Goal: Information Seeking & Learning: Check status

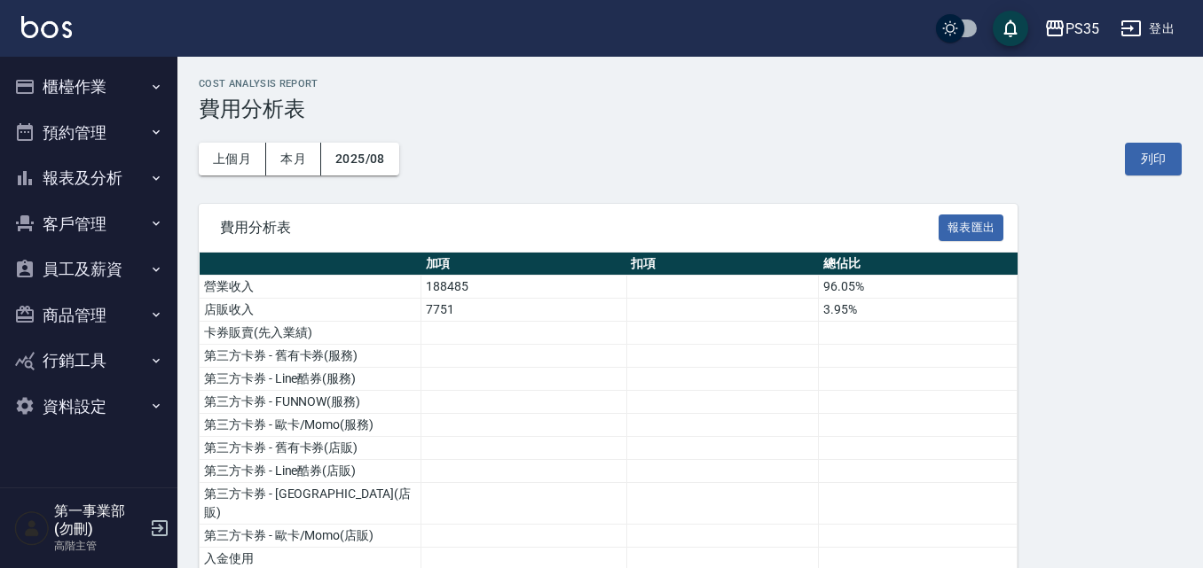
scroll to position [585, 0]
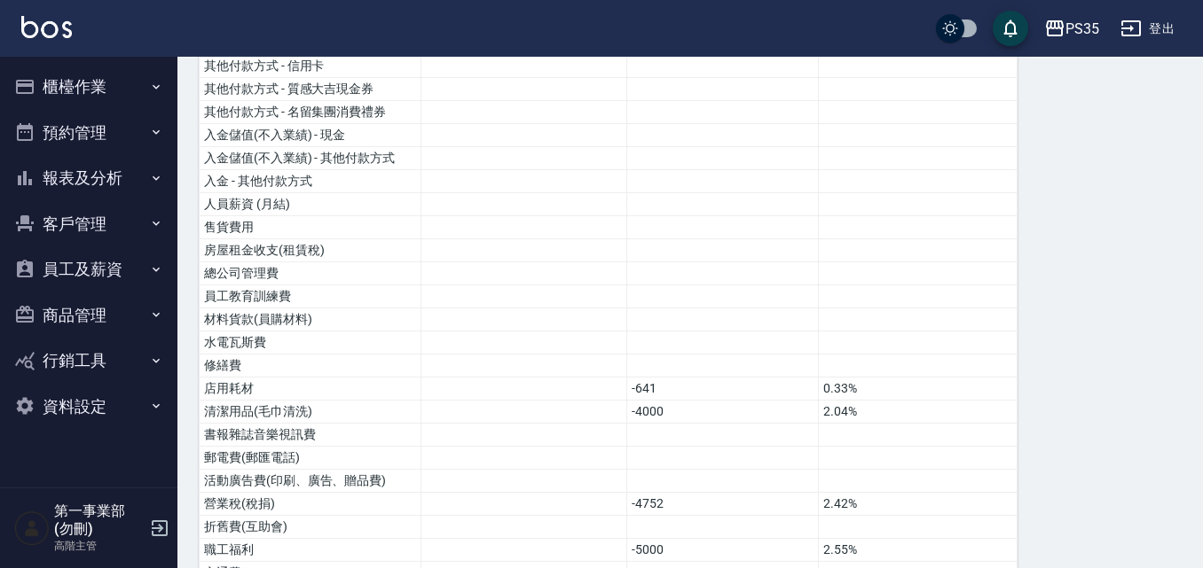
click at [156, 27] on div "PS35 登出" at bounding box center [601, 28] width 1203 height 57
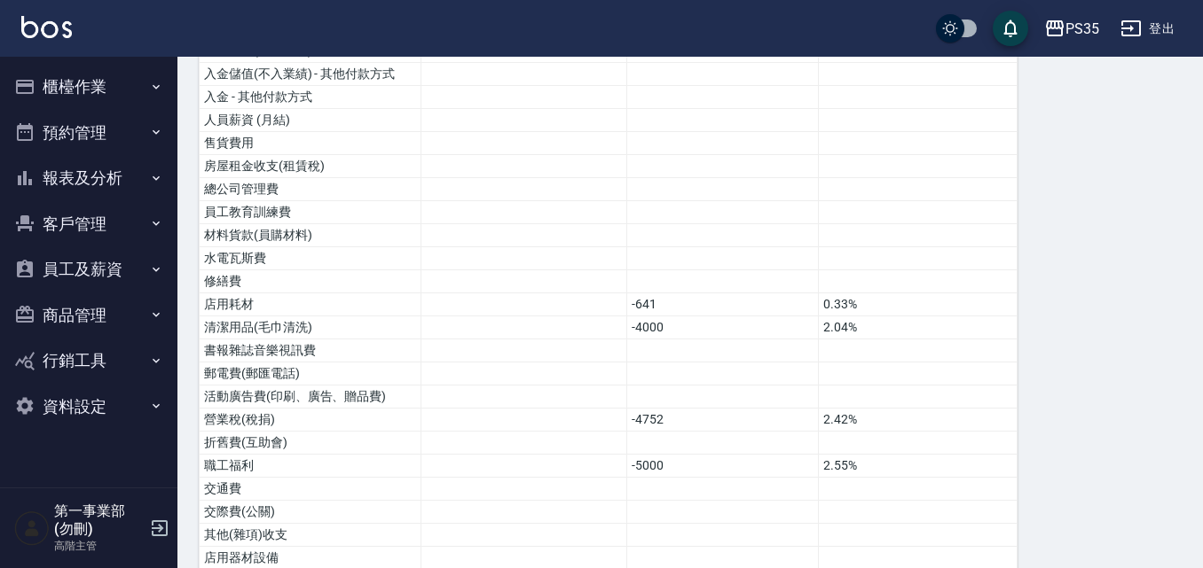
scroll to position [667, 0]
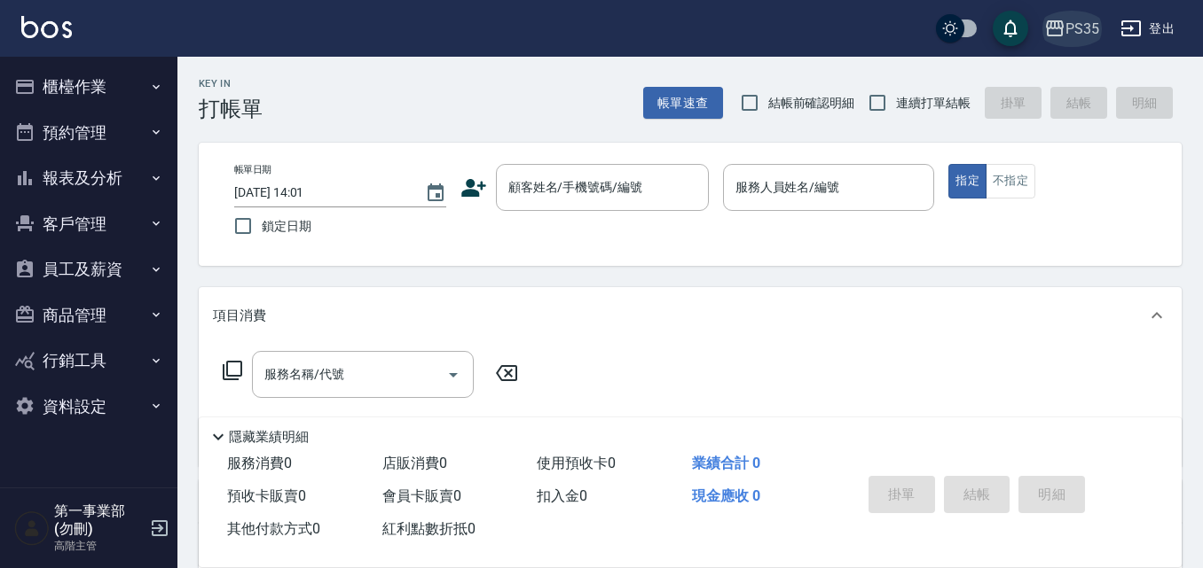
click at [1075, 25] on div "PS35" at bounding box center [1082, 29] width 34 height 22
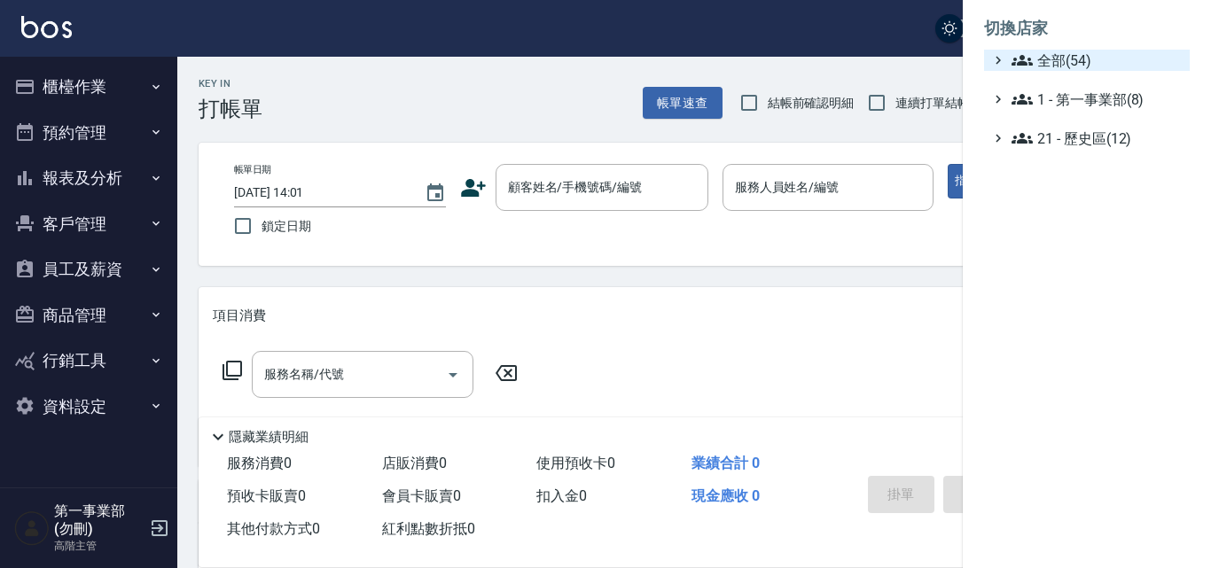
click at [1029, 68] on icon at bounding box center [1022, 60] width 21 height 21
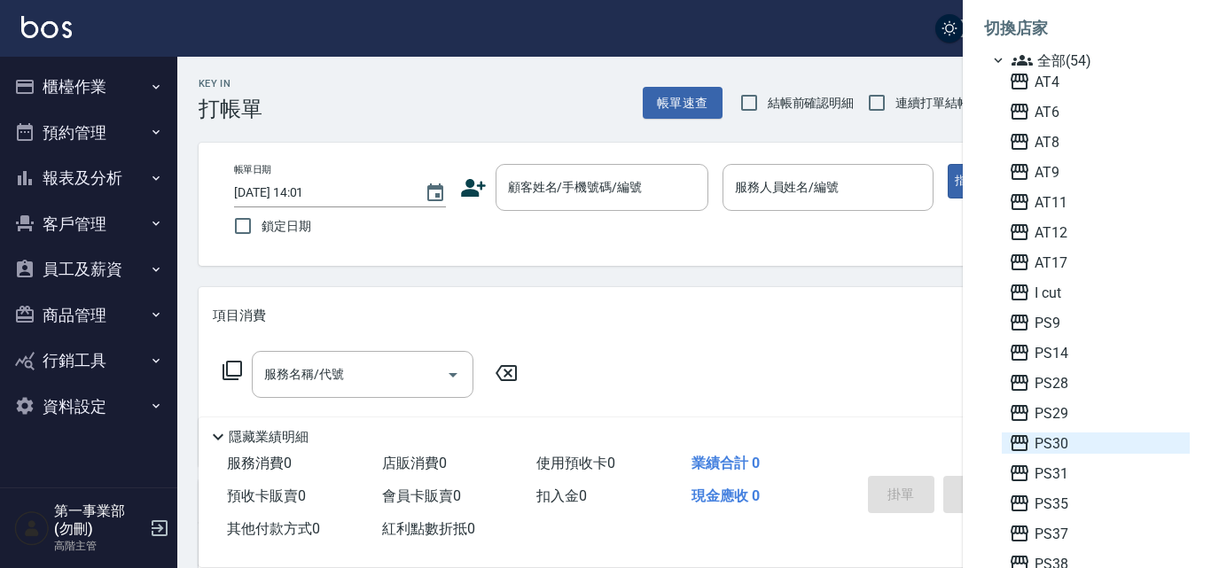
click at [1082, 440] on span "PS30" at bounding box center [1096, 443] width 174 height 21
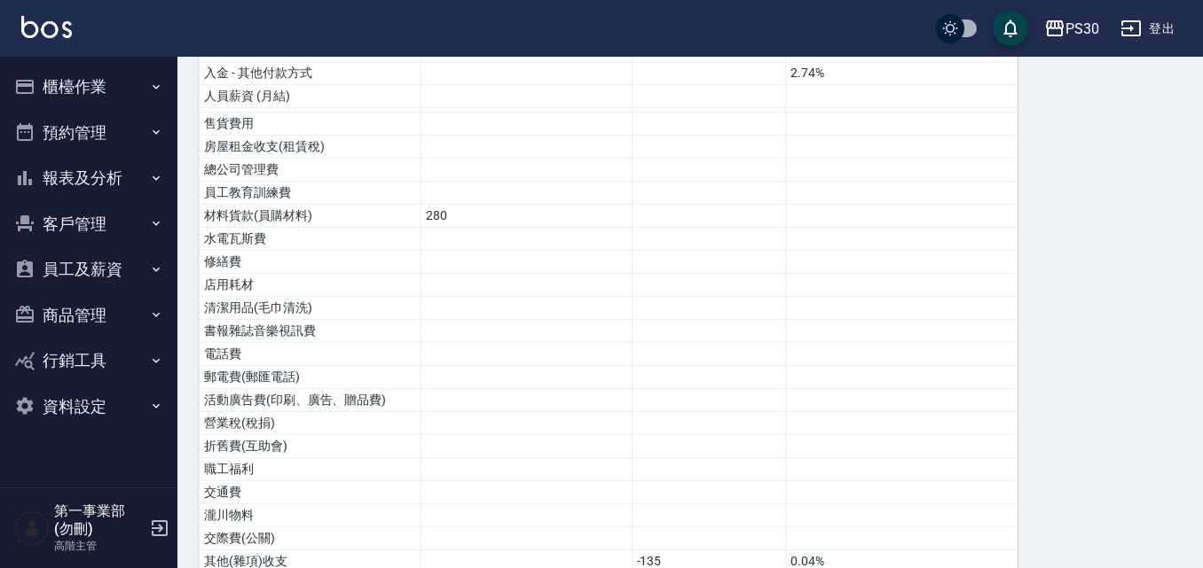
scroll to position [709, 0]
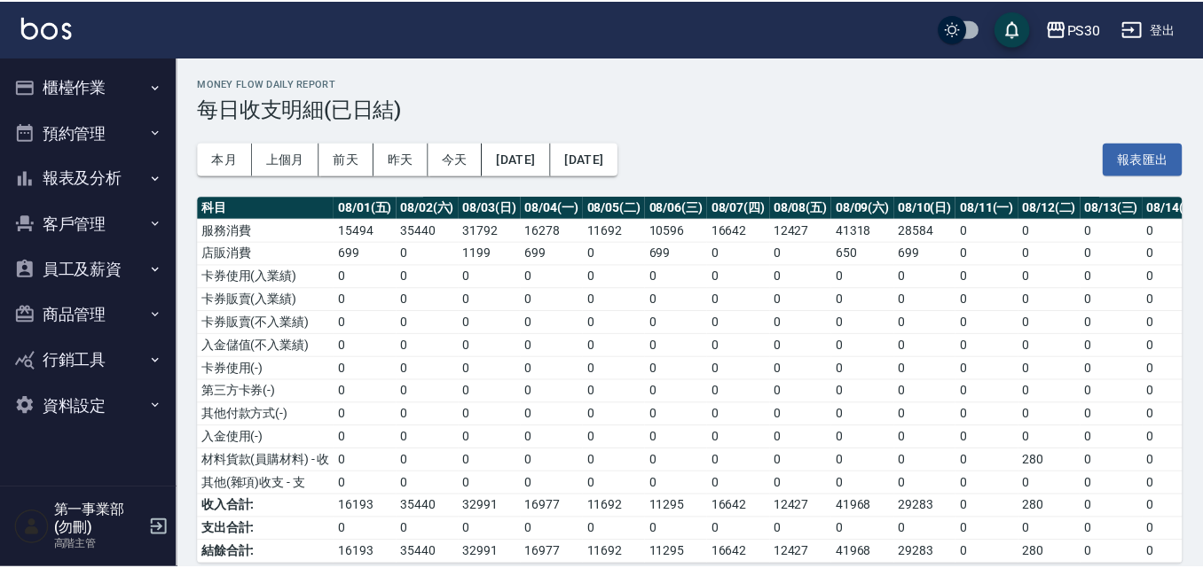
scroll to position [32, 0]
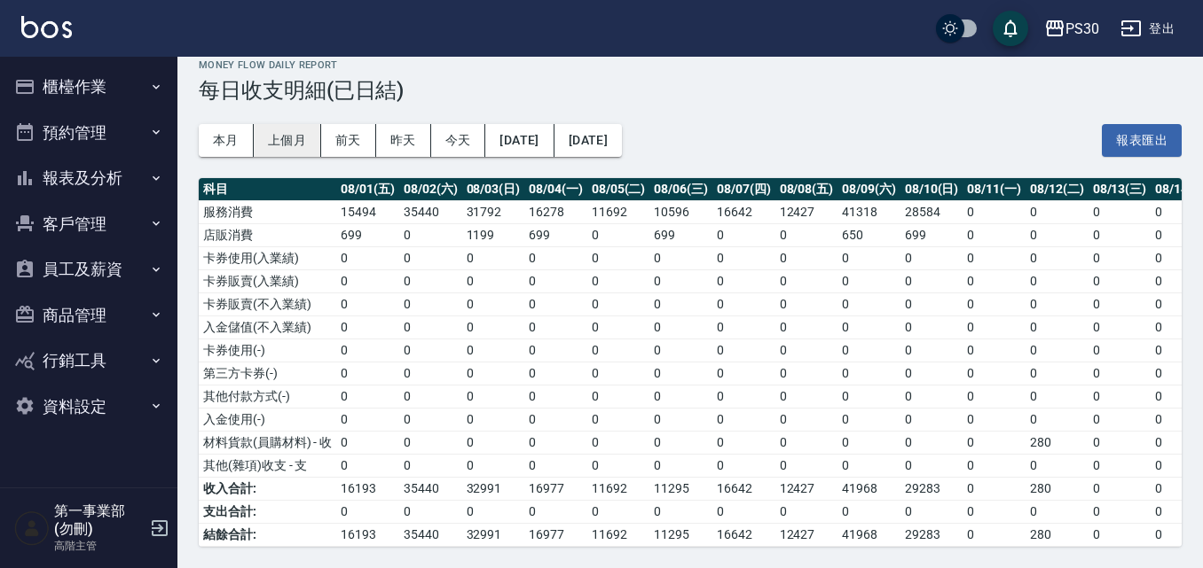
click at [304, 135] on button "上個月" at bounding box center [287, 140] width 67 height 33
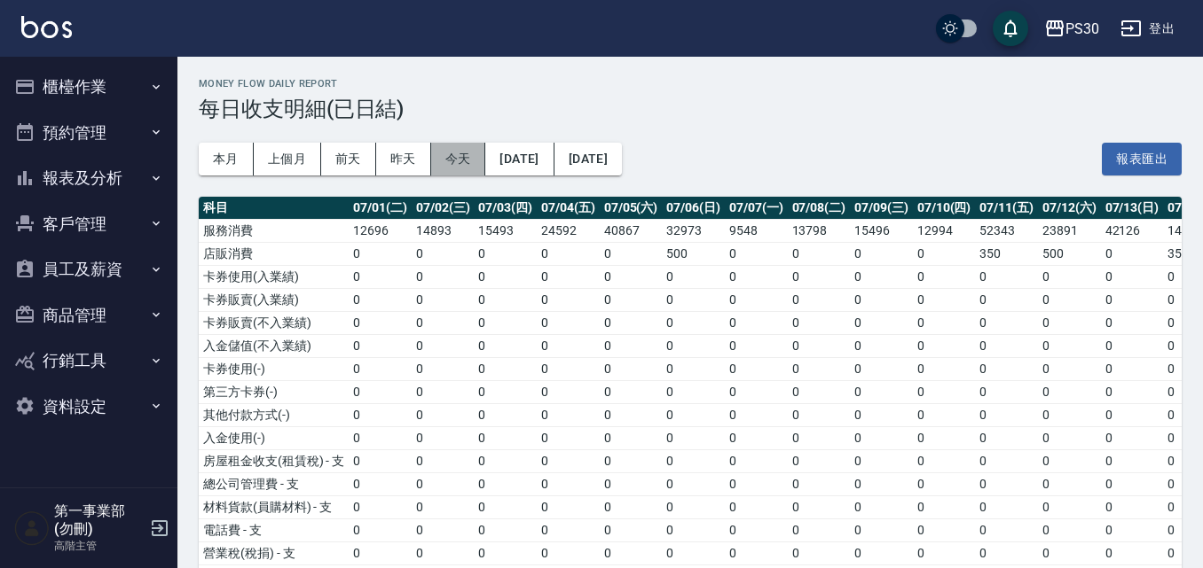
click at [464, 155] on button "今天" at bounding box center [458, 159] width 55 height 33
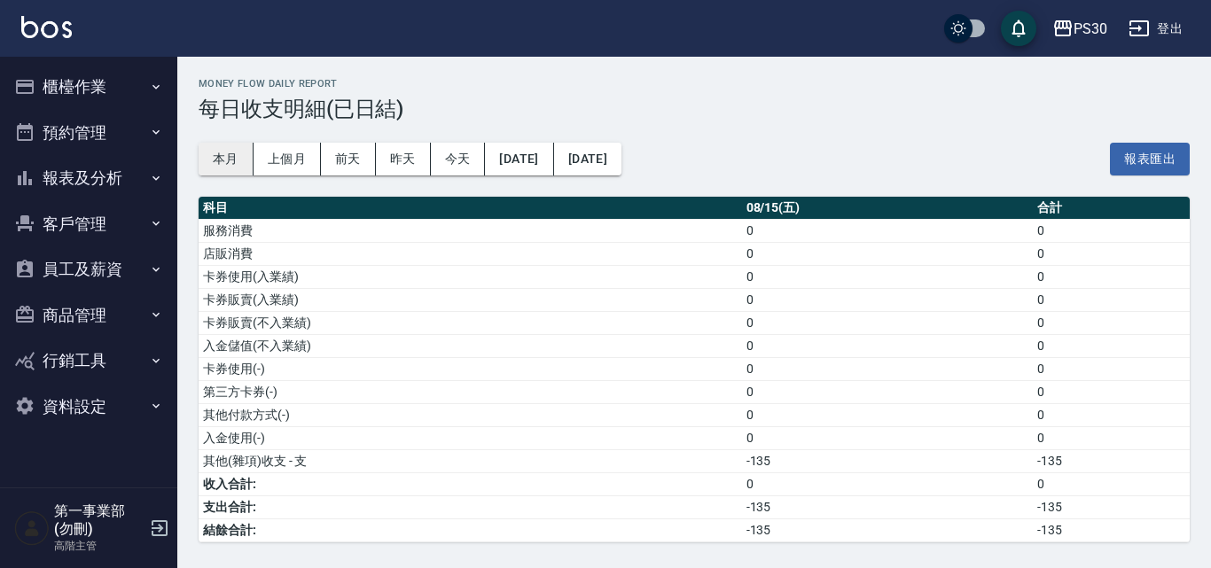
click at [231, 161] on button "本月" at bounding box center [226, 159] width 55 height 33
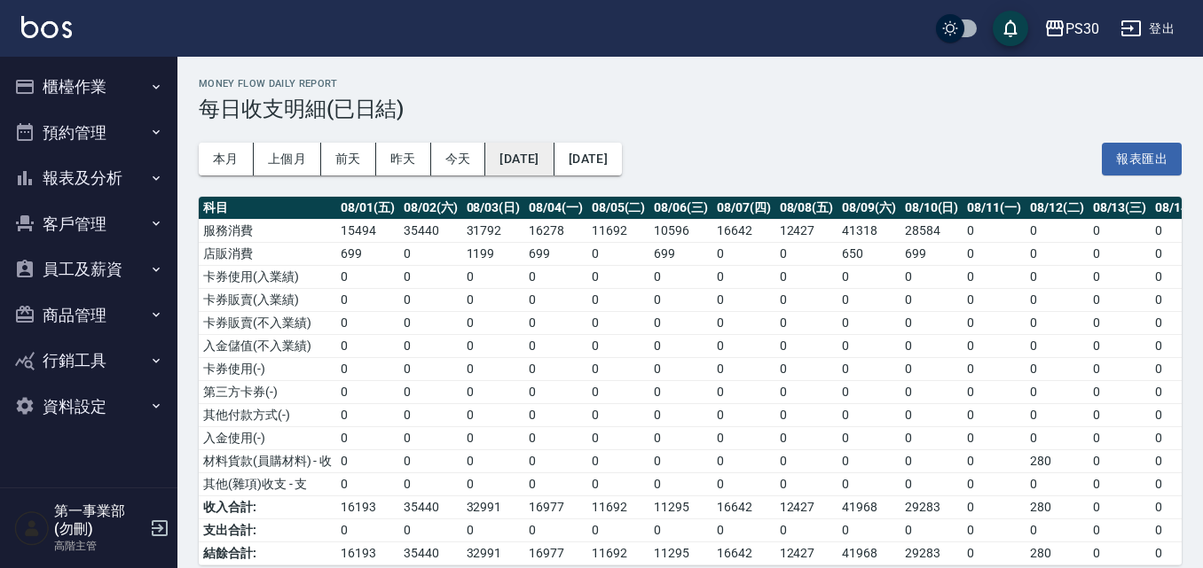
scroll to position [32, 0]
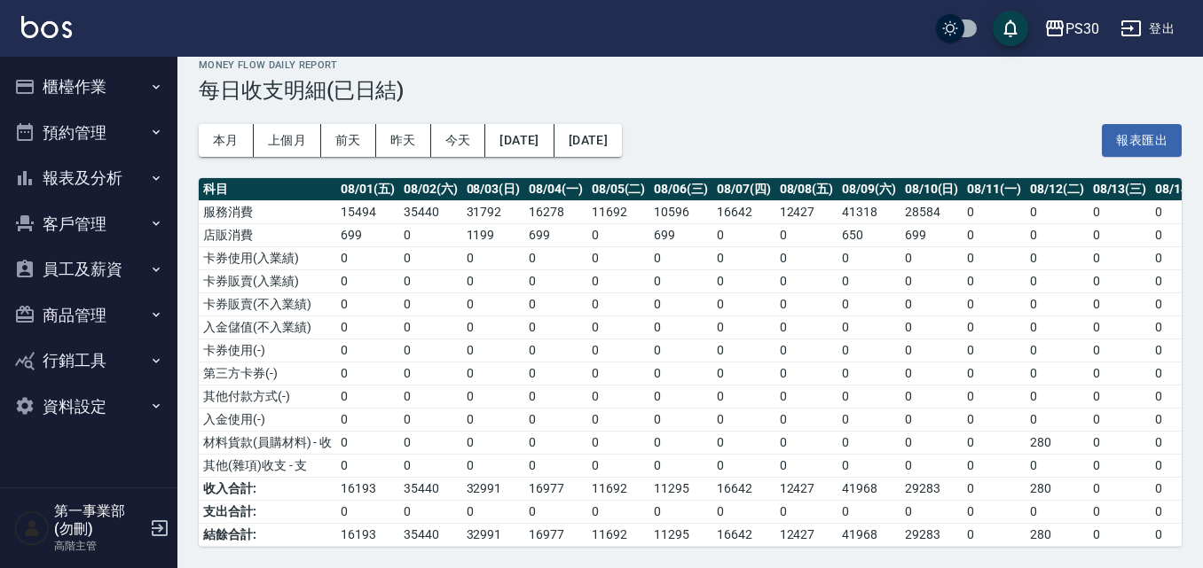
click at [1007, 106] on div "本月 上個月 前天 昨天 今天 2025/08/01 2025/08/31 報表匯出" at bounding box center [690, 140] width 983 height 75
click at [1007, 122] on div "本月 上個月 前天 昨天 今天 2025/08/01 2025/08/31 報表匯出" at bounding box center [690, 140] width 983 height 75
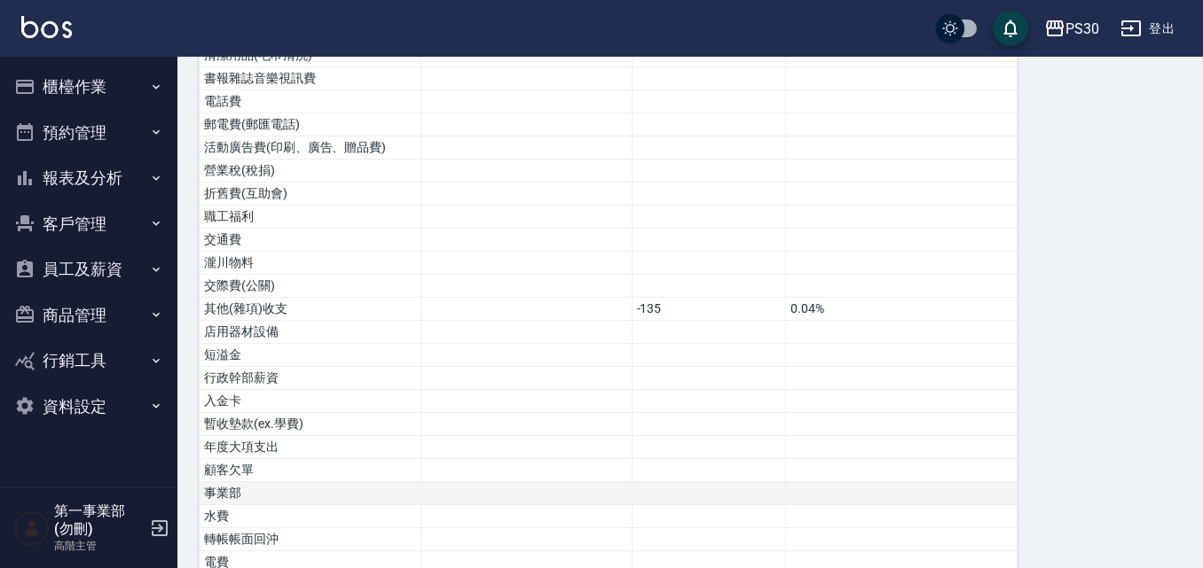
scroll to position [976, 0]
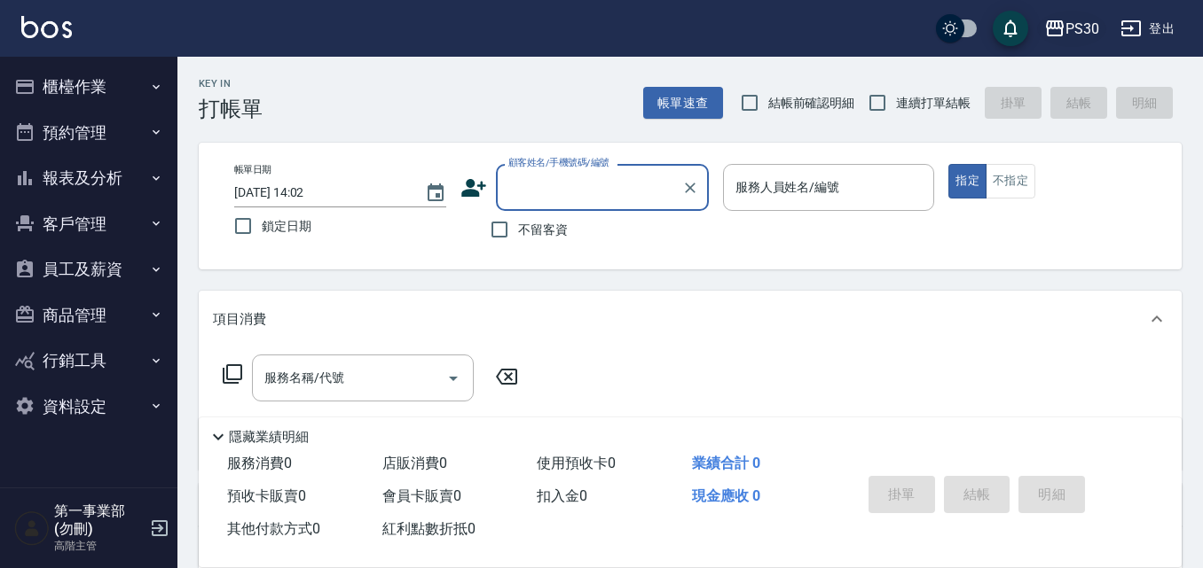
click at [1066, 20] on div "PS30" at bounding box center [1082, 29] width 34 height 22
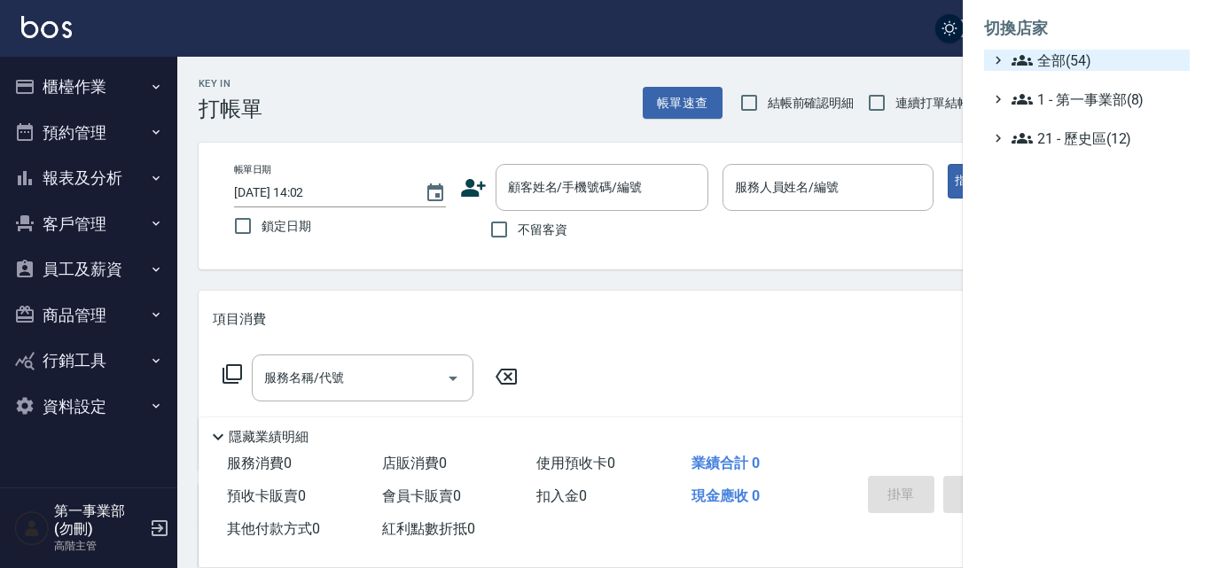
click at [1077, 60] on span "全部(54)" at bounding box center [1097, 60] width 171 height 21
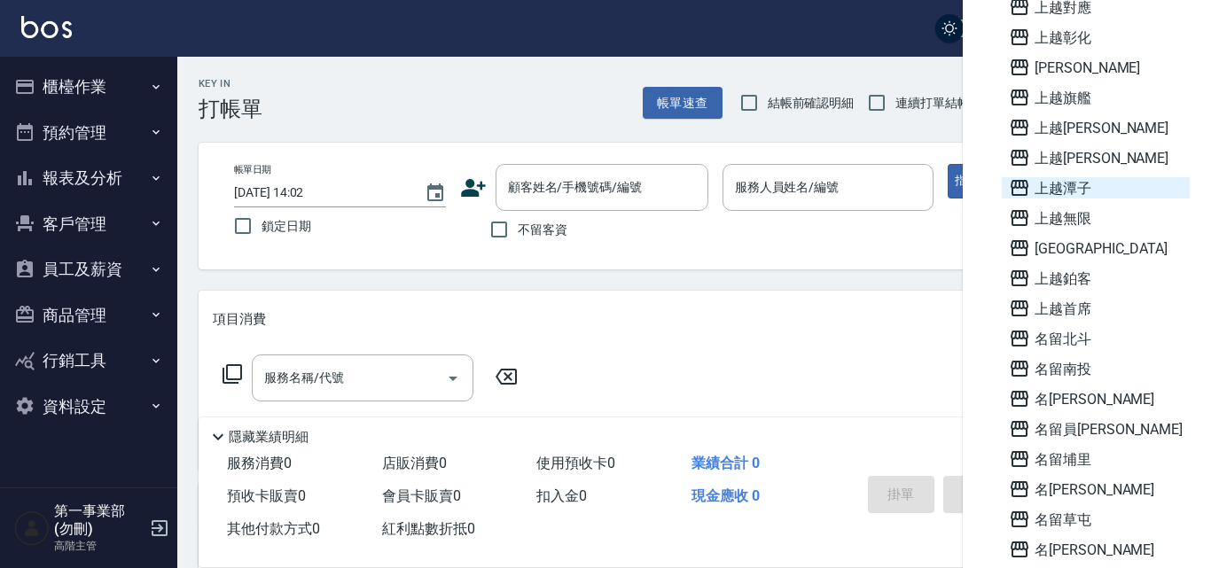
scroll to position [1207, 0]
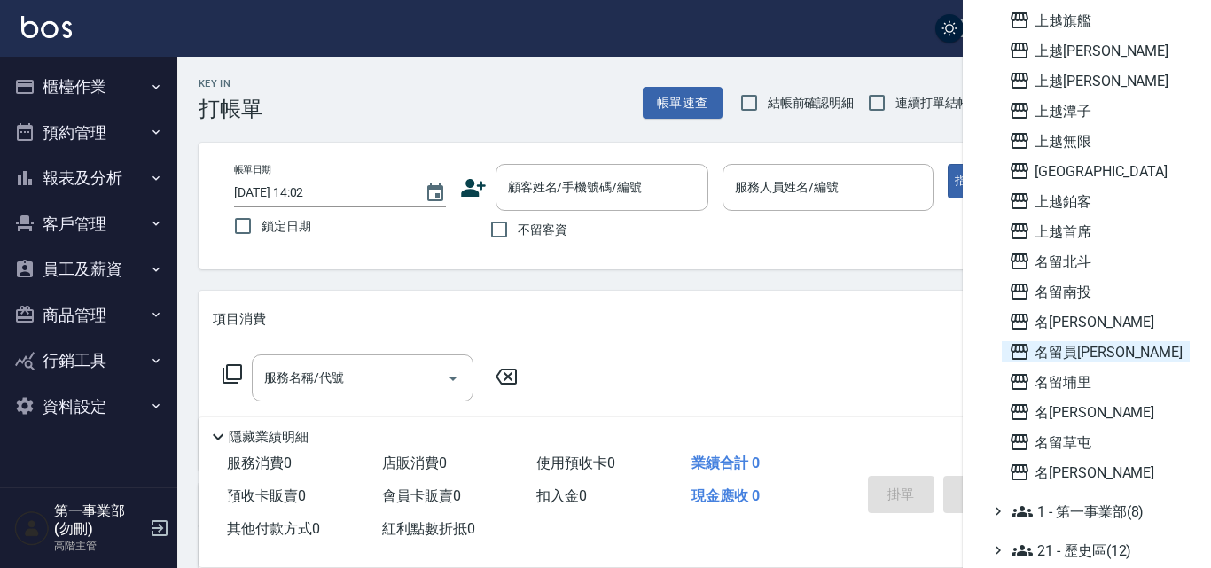
click at [1086, 357] on span "名留員[PERSON_NAME]" at bounding box center [1096, 351] width 174 height 21
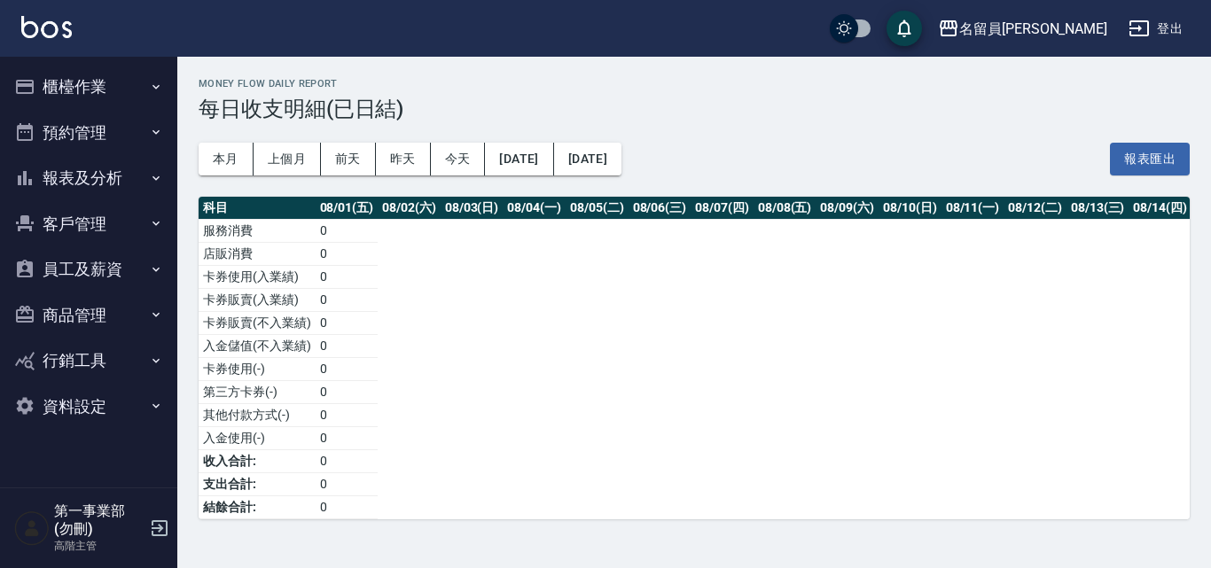
click at [290, 22] on div "名留員林中正 登出" at bounding box center [605, 28] width 1211 height 57
click at [512, 76] on div "Money Flow Daily Report 每日收支明細(已日結) 本月 上個月 前天 昨天 今天 2025/08/01 1970/01/01 報表匯出 …" at bounding box center [694, 299] width 1034 height 484
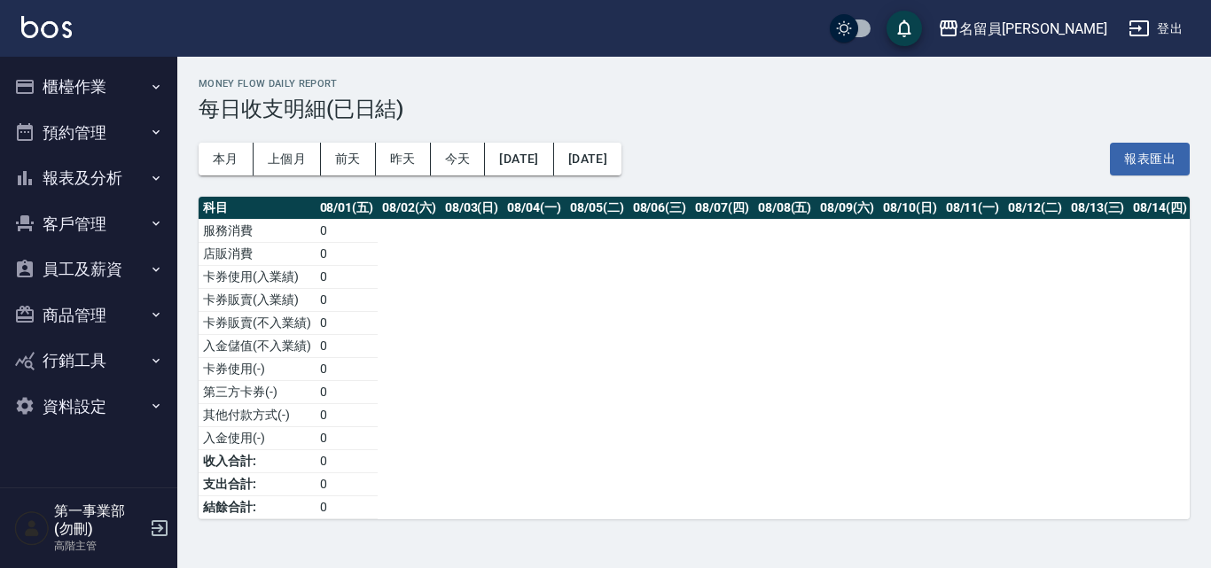
click at [1210, 122] on div "Money Flow Daily Report 每日收支明細(已日結) 本月 上個月 前天 昨天 今天 2025/08/01 1970/01/01 報表匯出 …" at bounding box center [694, 299] width 1034 height 484
click at [225, 146] on button "本月" at bounding box center [226, 159] width 55 height 33
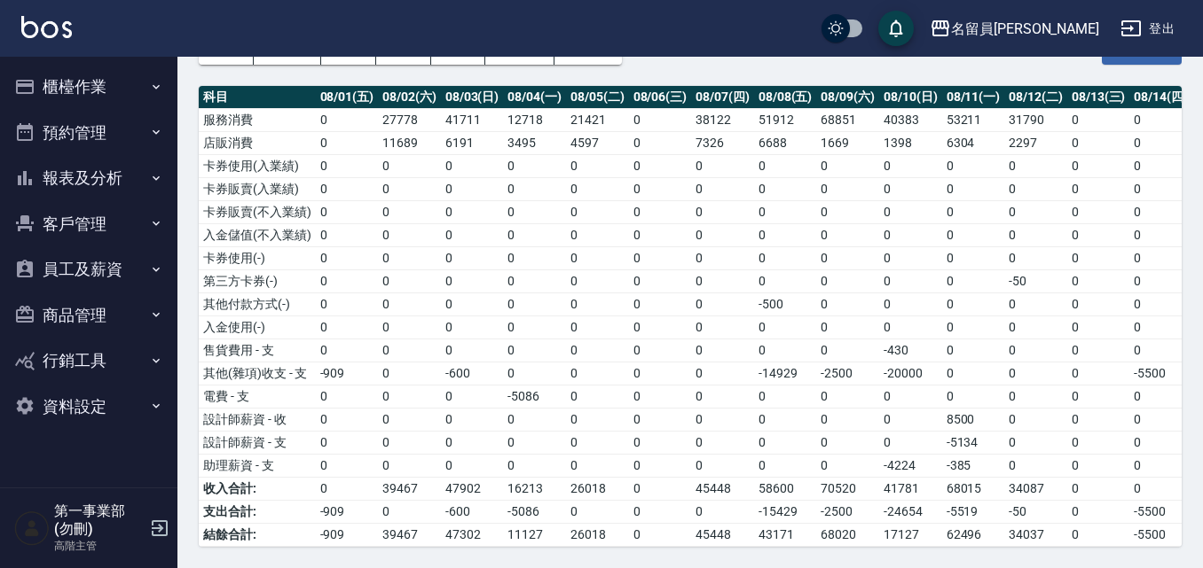
scroll to position [124, 0]
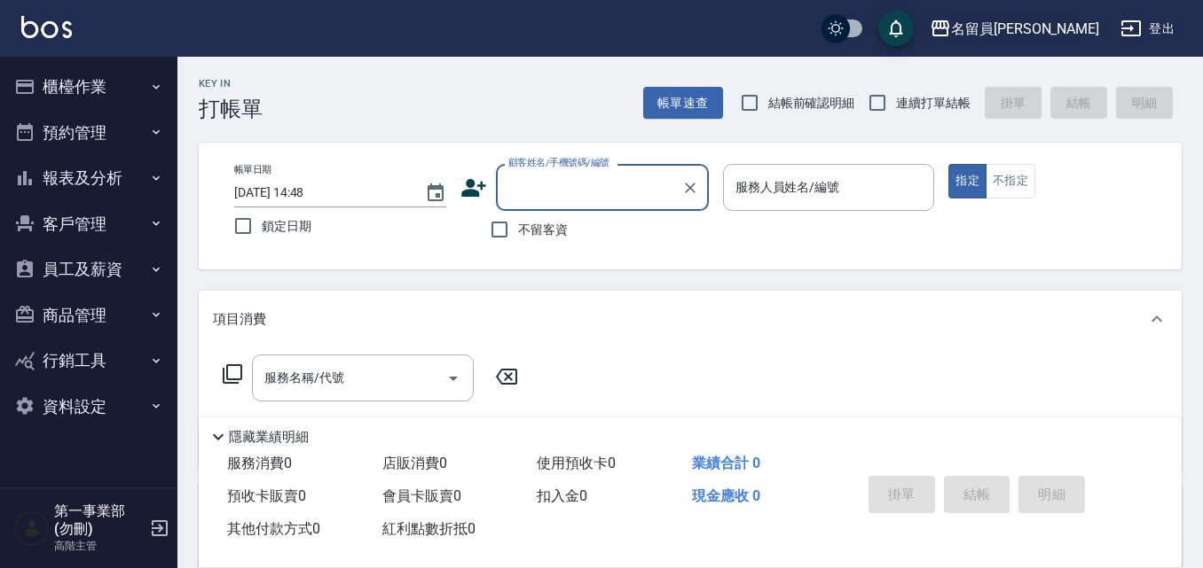
click at [1035, 20] on div "名留員[PERSON_NAME]" at bounding box center [1025, 29] width 148 height 22
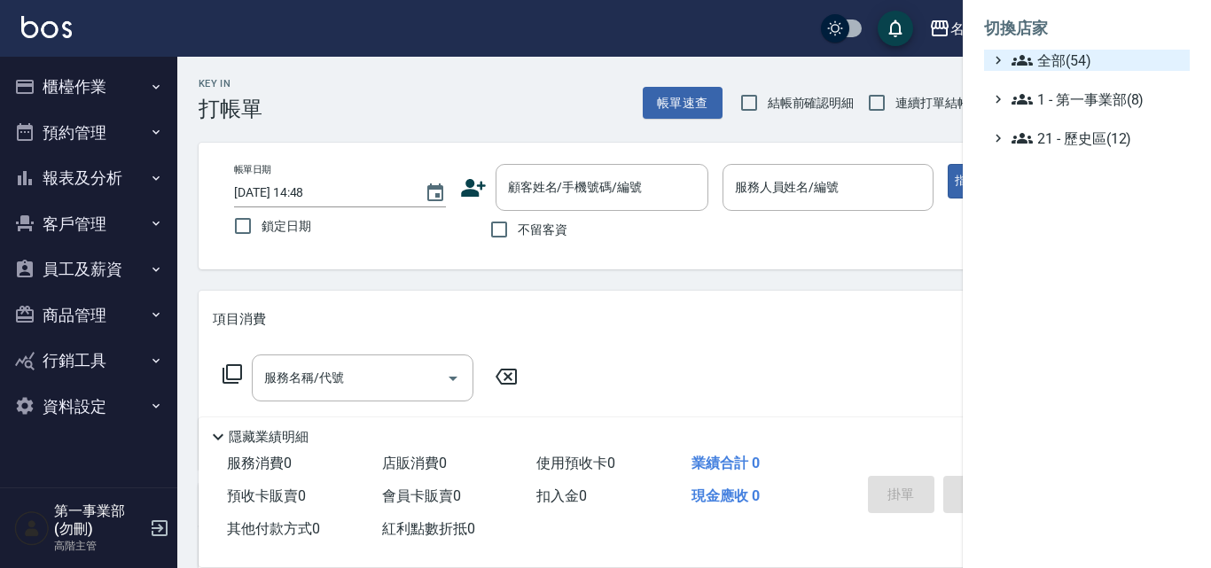
click at [1043, 54] on span "全部(54)" at bounding box center [1097, 60] width 171 height 21
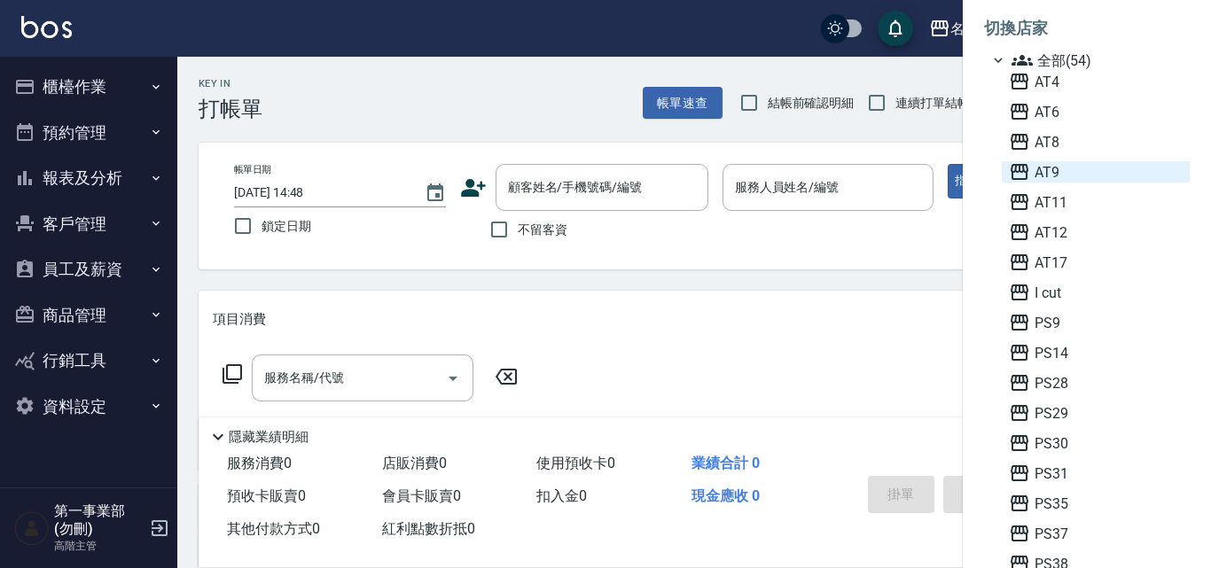
click at [1041, 162] on span "AT9" at bounding box center [1096, 171] width 174 height 21
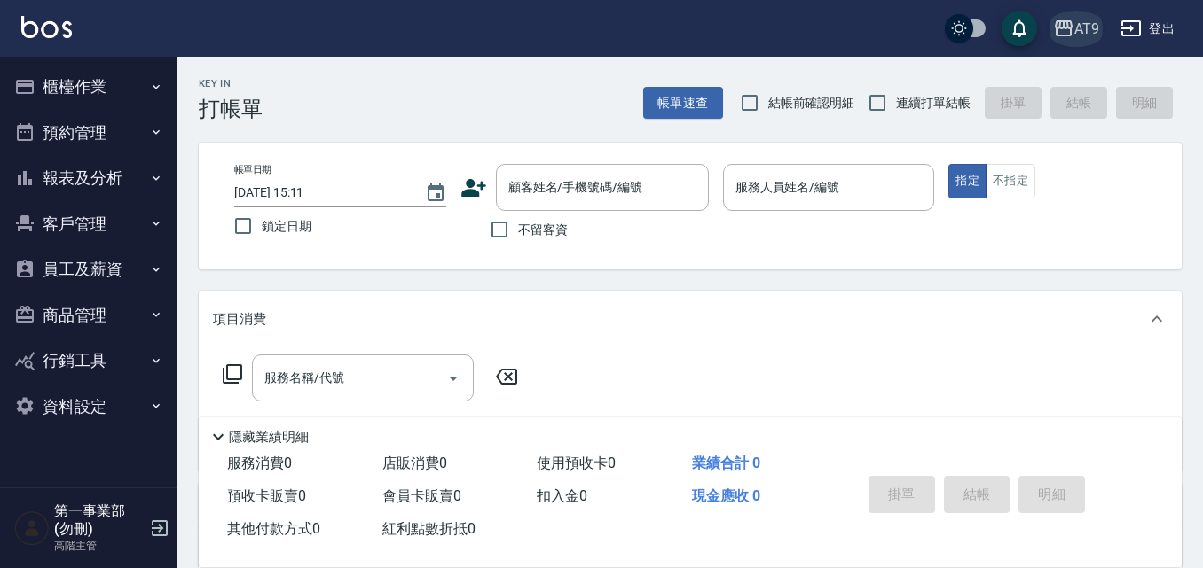
click at [1086, 20] on div "AT9" at bounding box center [1086, 29] width 25 height 22
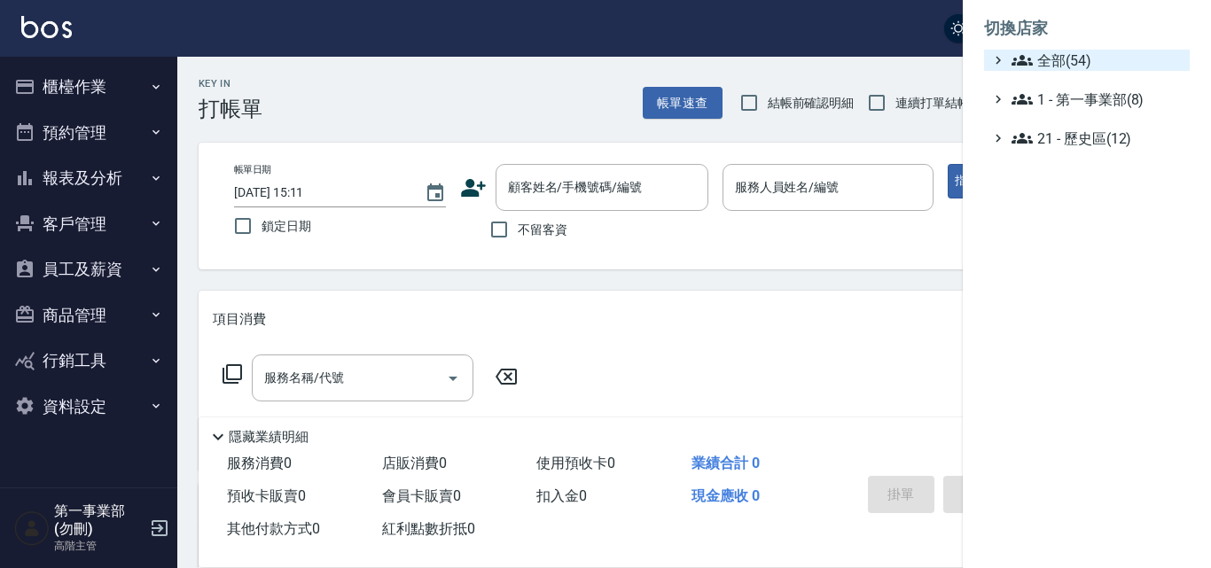
click at [1097, 60] on span "全部(54)" at bounding box center [1097, 60] width 171 height 21
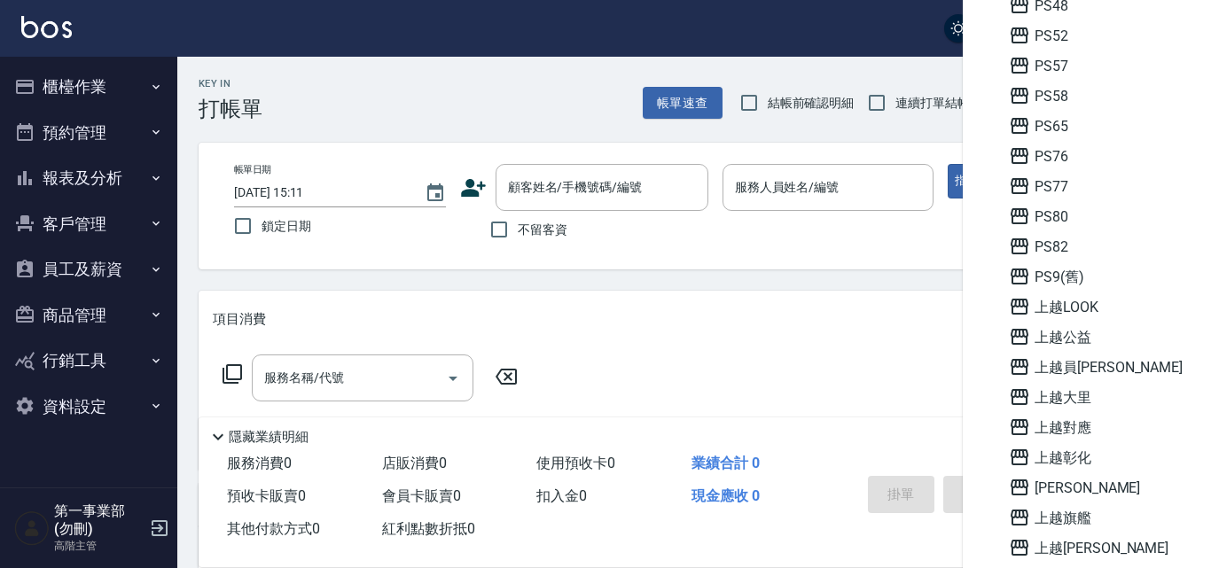
scroll to position [798, 0]
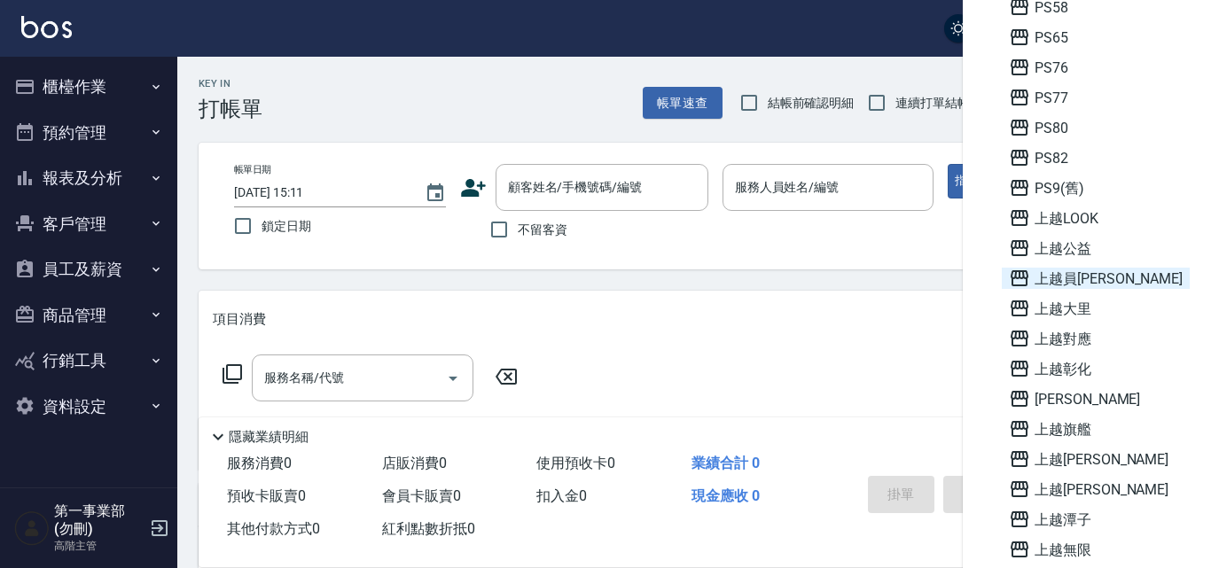
click at [1074, 275] on span "上越員[PERSON_NAME]" at bounding box center [1096, 278] width 174 height 21
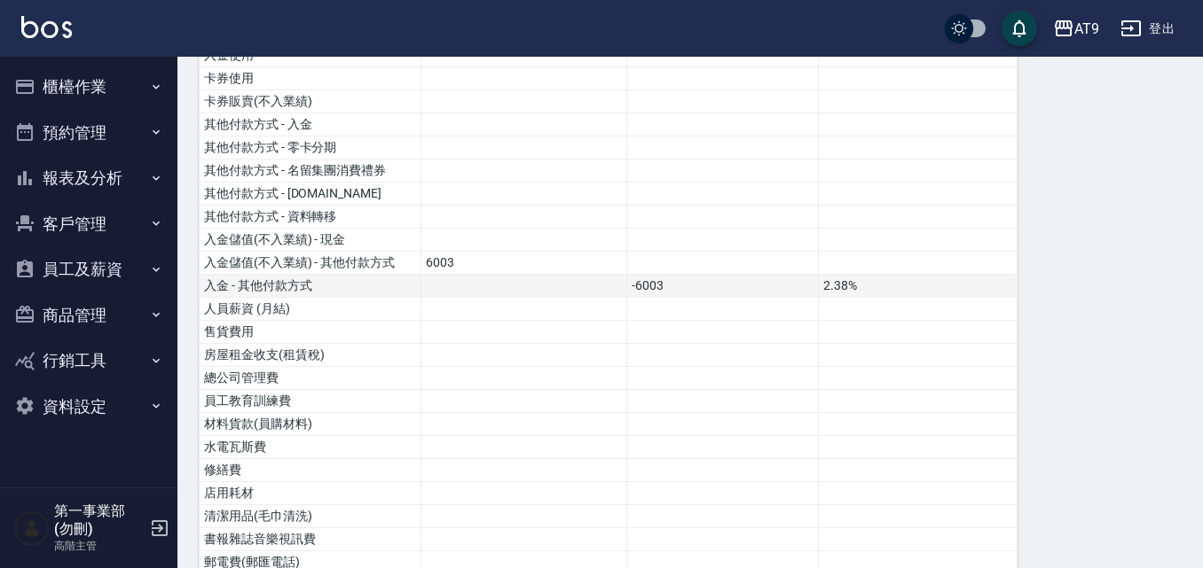
scroll to position [443, 0]
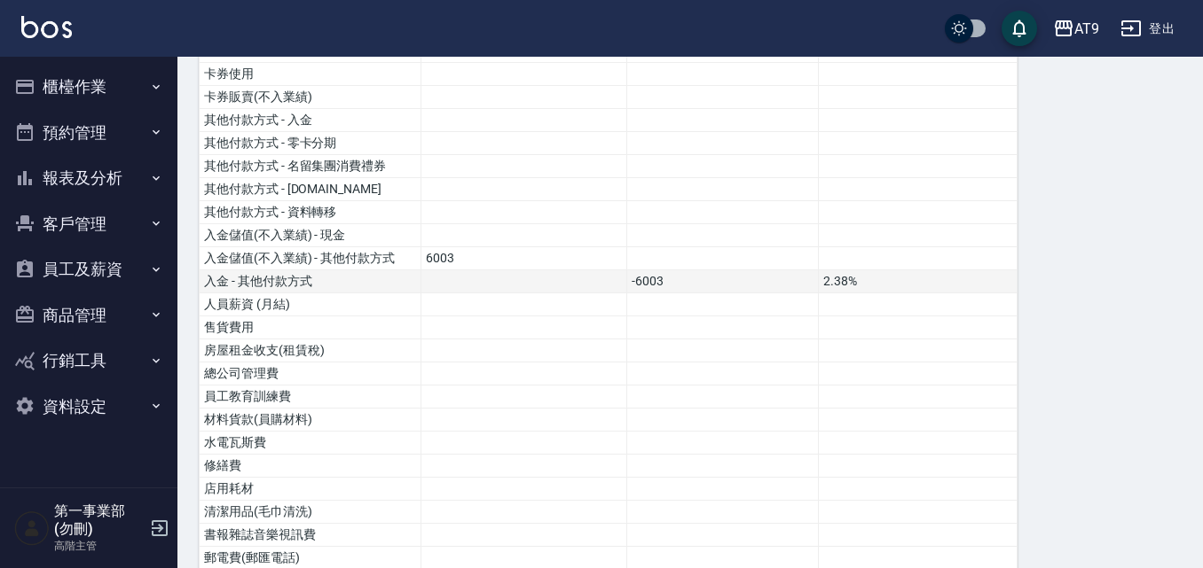
drag, startPoint x: 880, startPoint y: 415, endPoint x: 939, endPoint y: 286, distance: 142.5
click at [880, 415] on td at bounding box center [918, 420] width 199 height 23
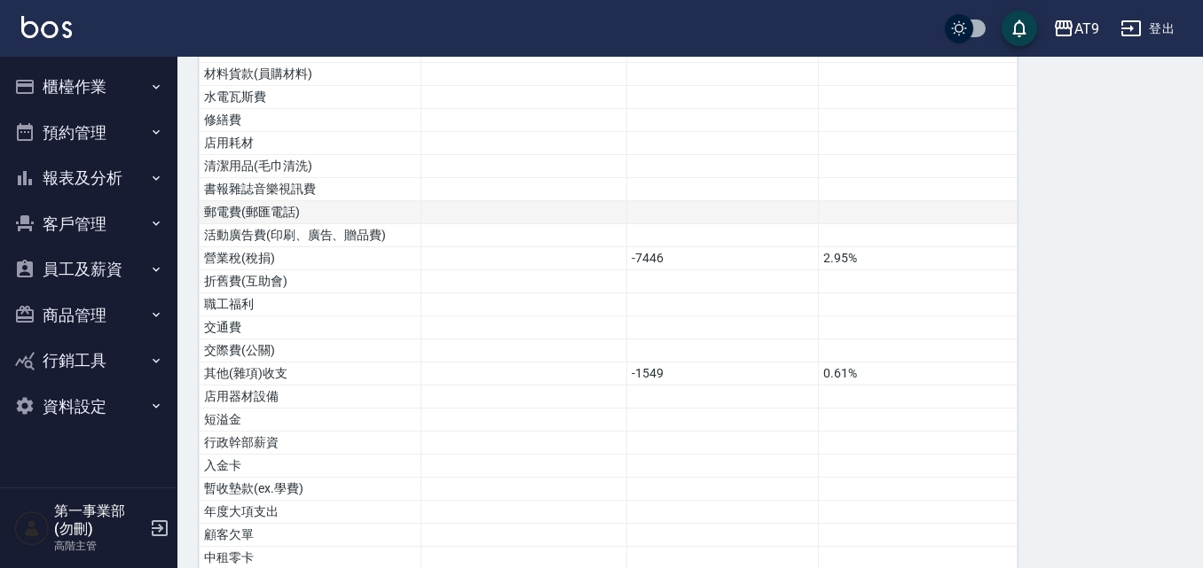
scroll to position [756, 0]
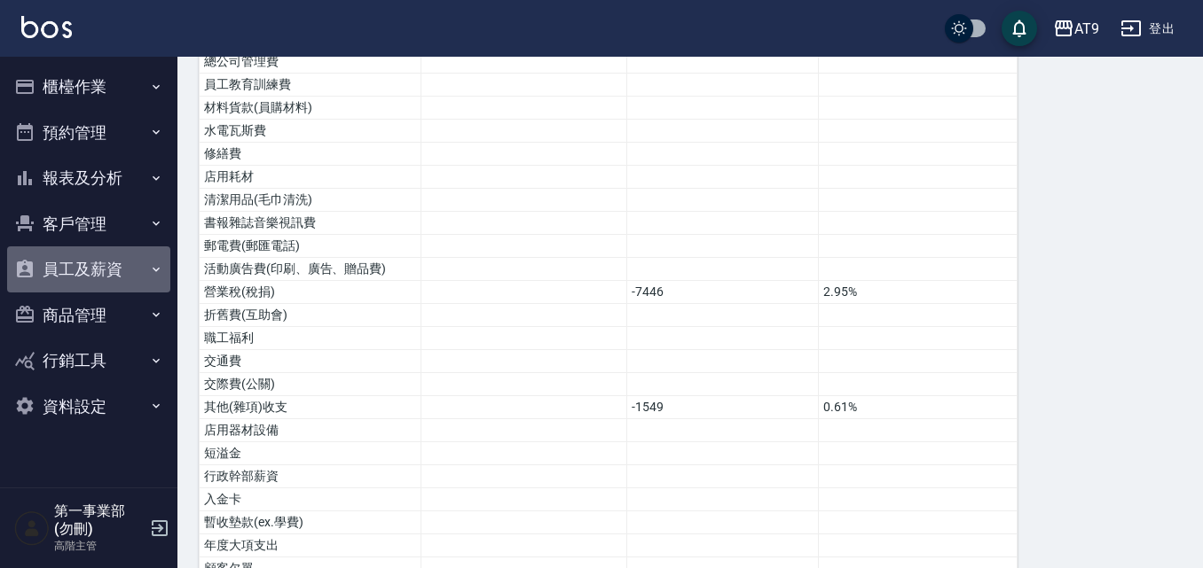
click at [160, 252] on button "員工及薪資" at bounding box center [88, 270] width 163 height 46
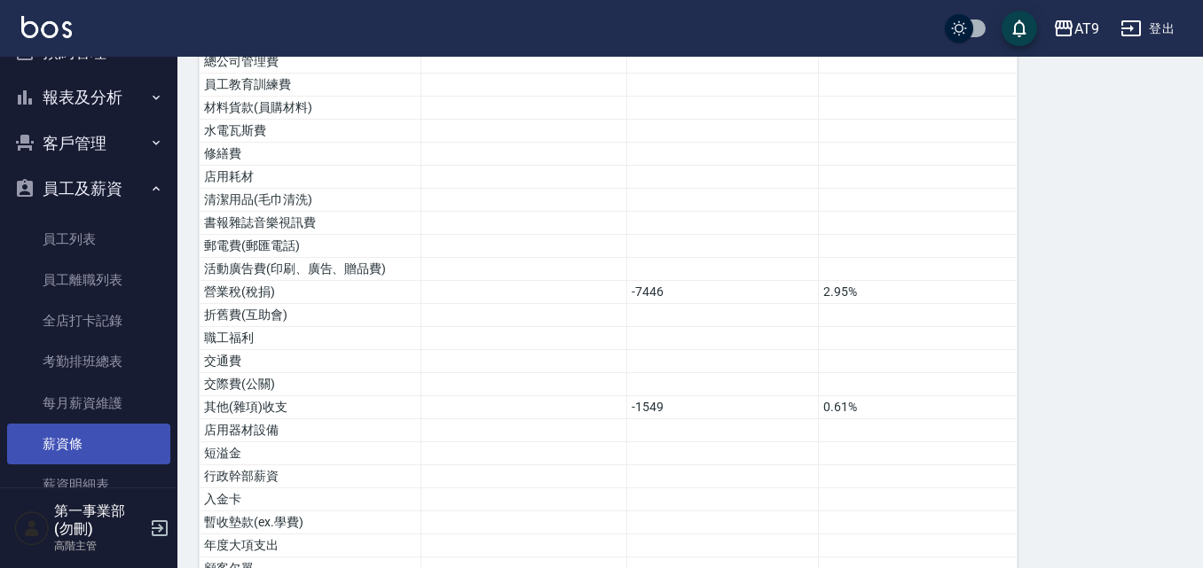
scroll to position [0, 0]
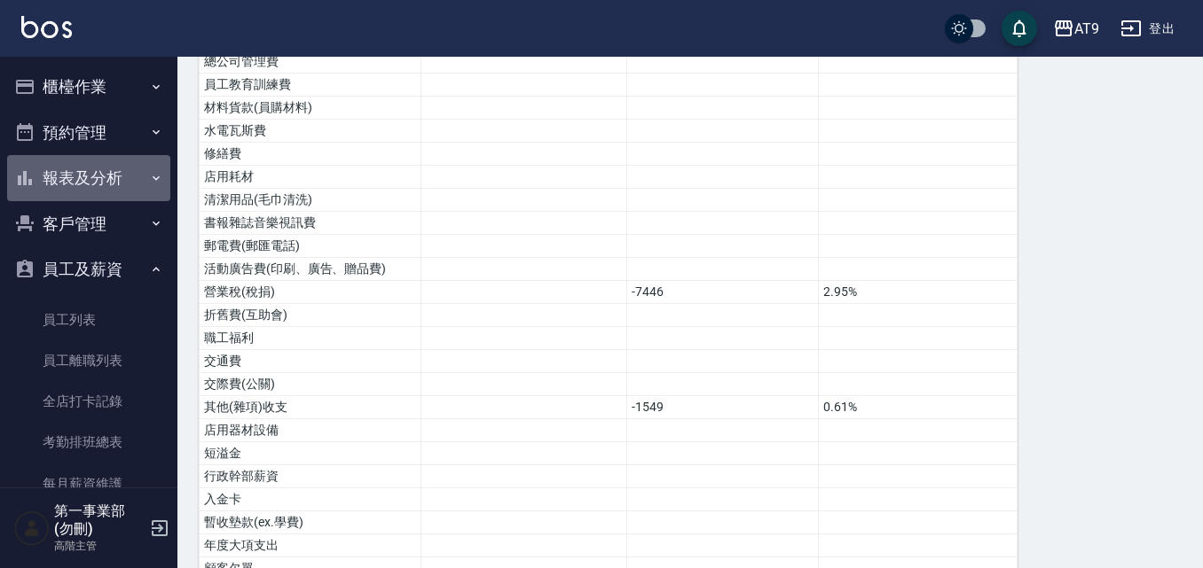
click at [114, 169] on button "報表及分析" at bounding box center [88, 178] width 163 height 46
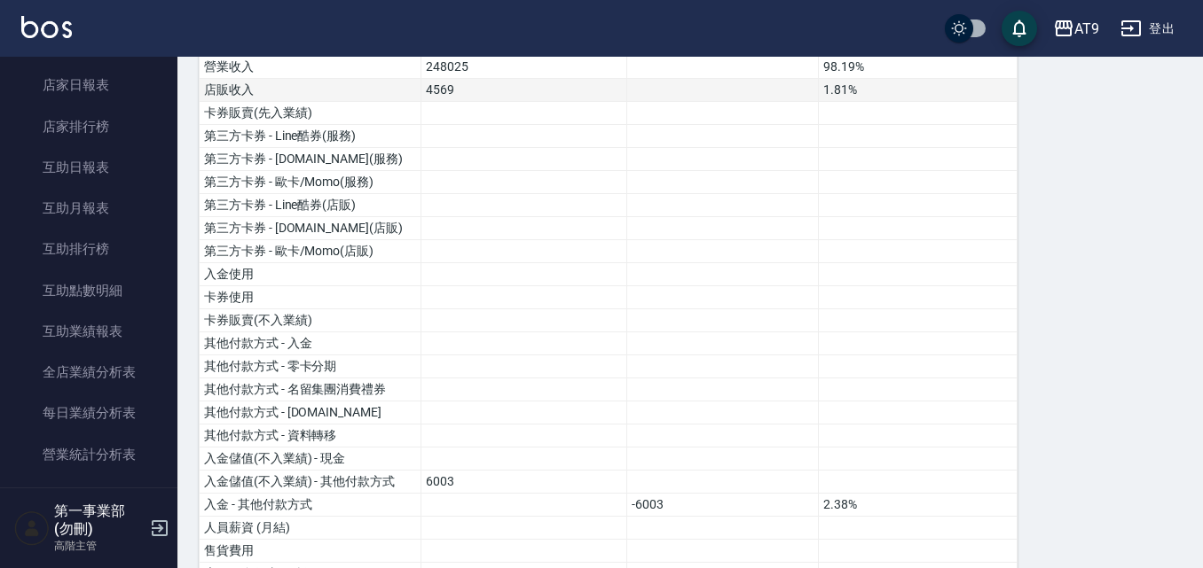
scroll to position [135, 0]
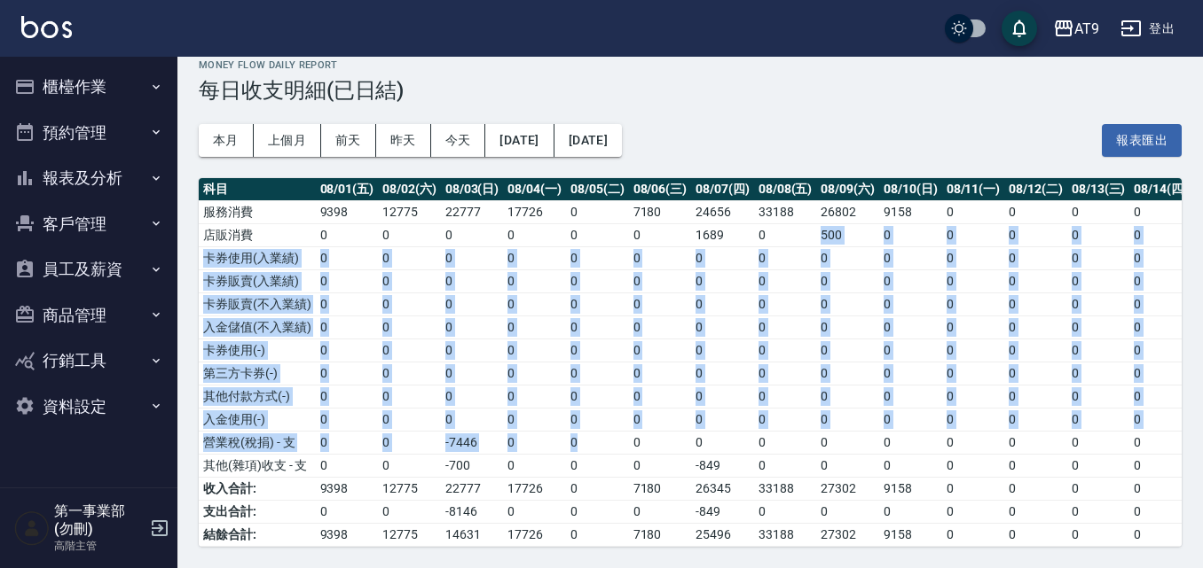
drag, startPoint x: 805, startPoint y: 213, endPoint x: 556, endPoint y: 405, distance: 314.9
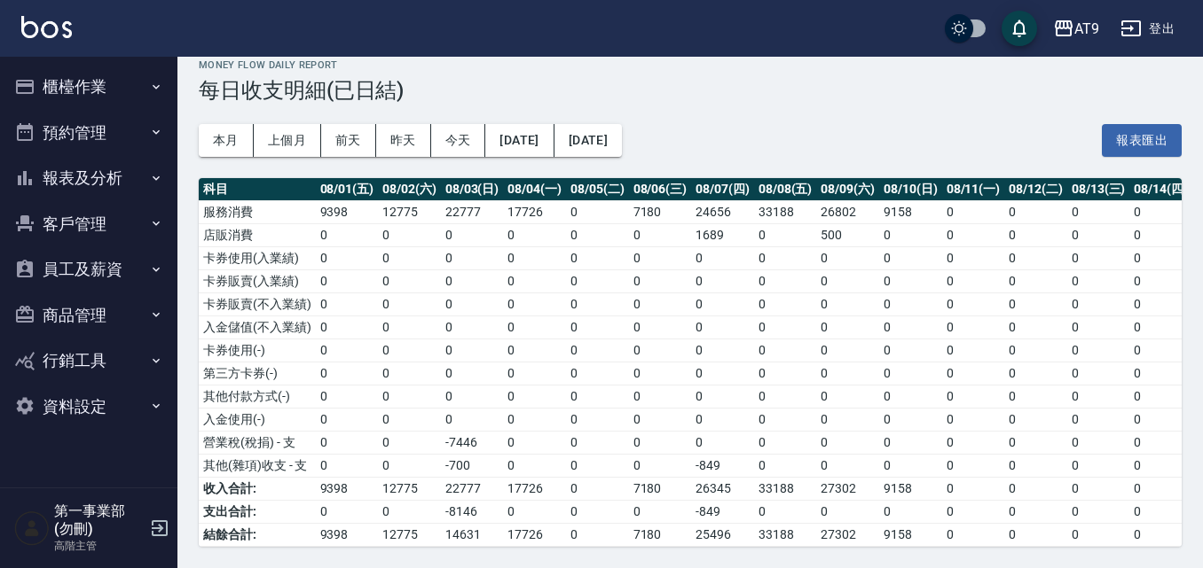
click at [402, 223] on td "0" at bounding box center [409, 234] width 63 height 23
click at [1122, 293] on td "0" at bounding box center [1098, 304] width 63 height 23
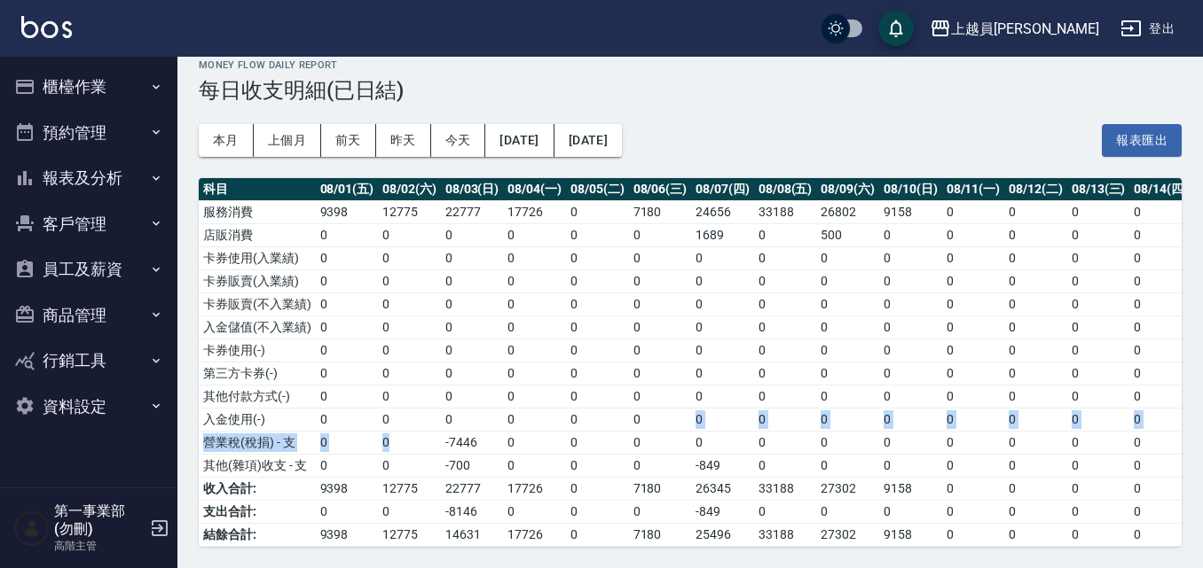
drag, startPoint x: 420, startPoint y: 435, endPoint x: 643, endPoint y: 411, distance: 223.9
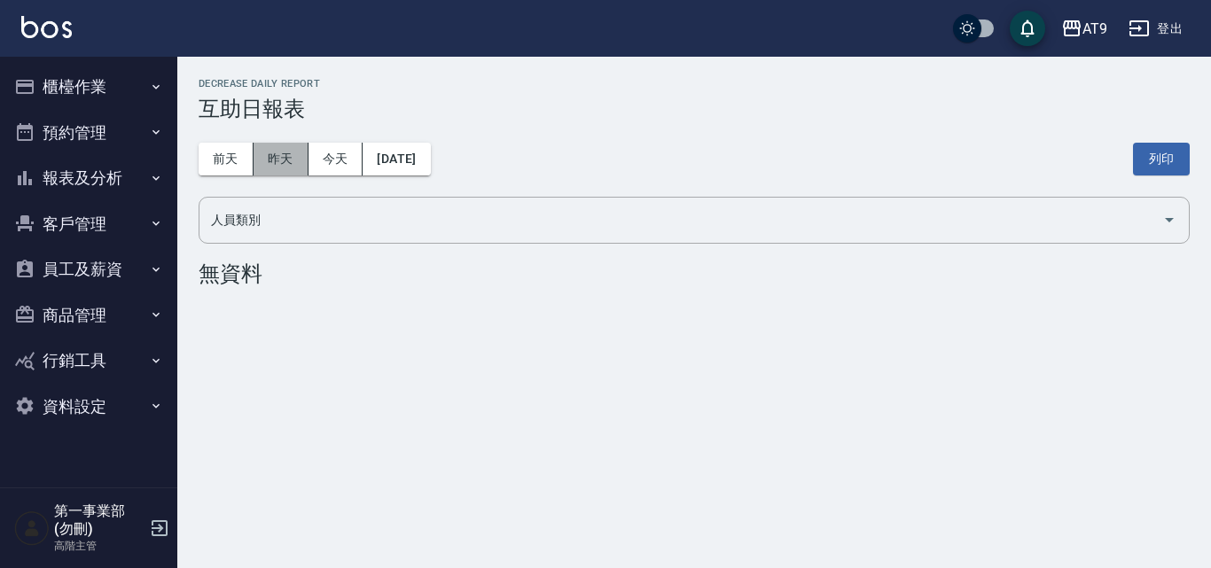
click at [265, 148] on button "昨天" at bounding box center [281, 159] width 55 height 33
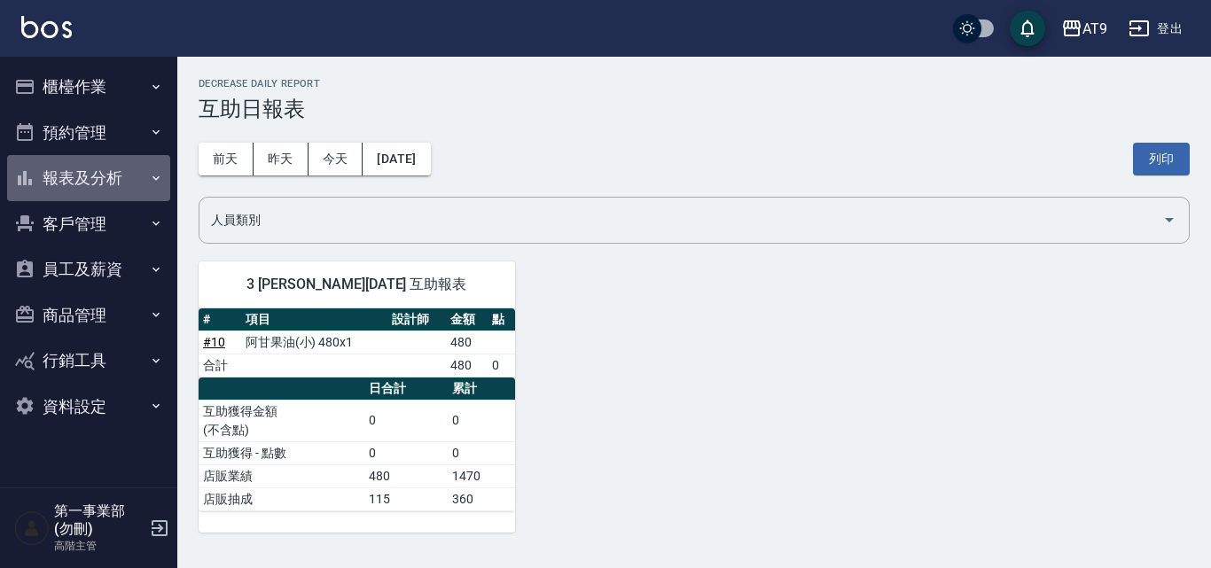
click at [145, 179] on button "報表及分析" at bounding box center [88, 178] width 163 height 46
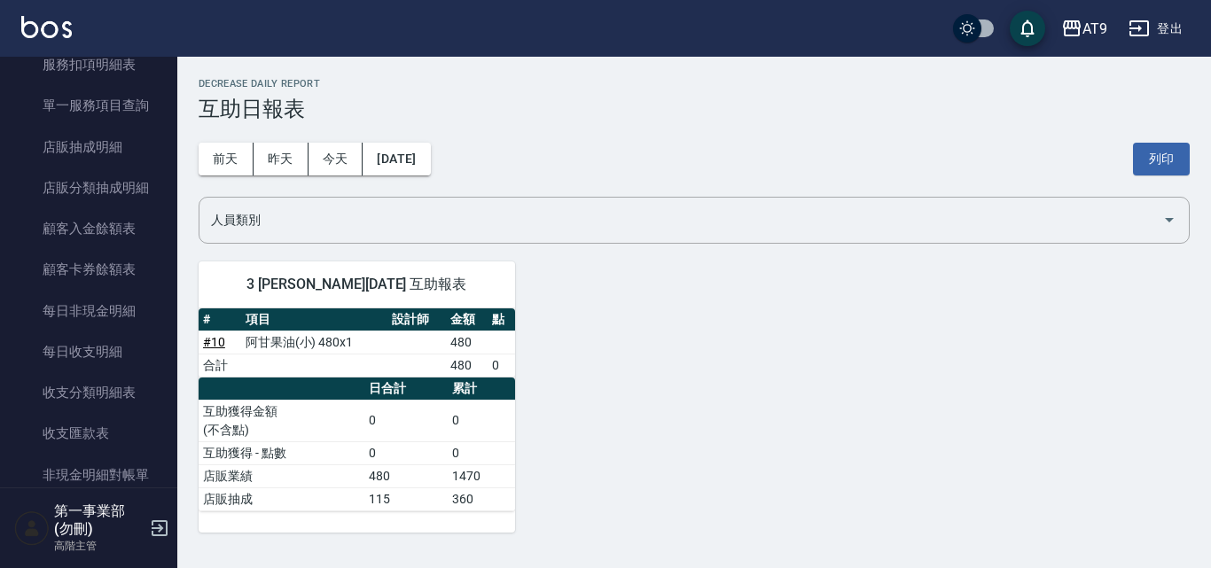
scroll to position [1242, 0]
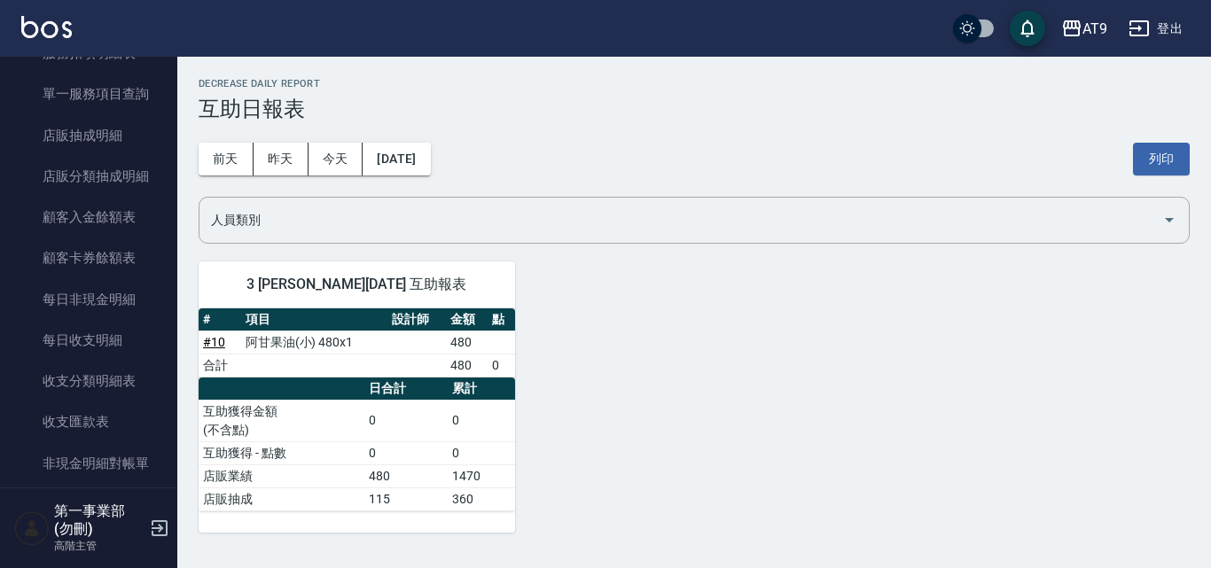
click at [215, 348] on link "# 10" at bounding box center [214, 342] width 22 height 14
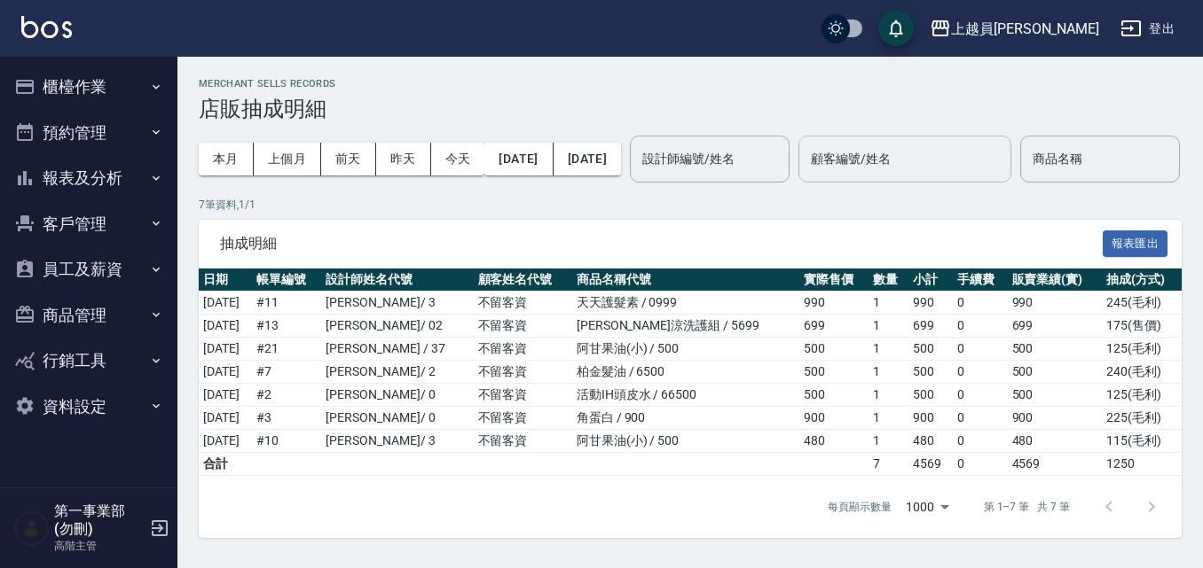
scroll to position [48, 0]
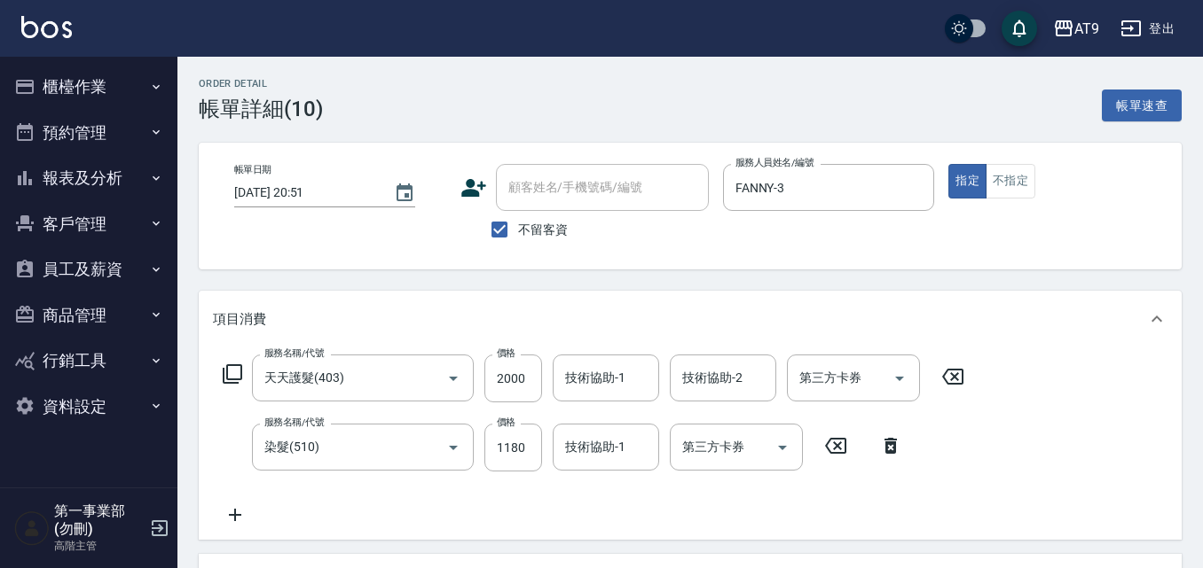
type input "阿甘果油(小)"
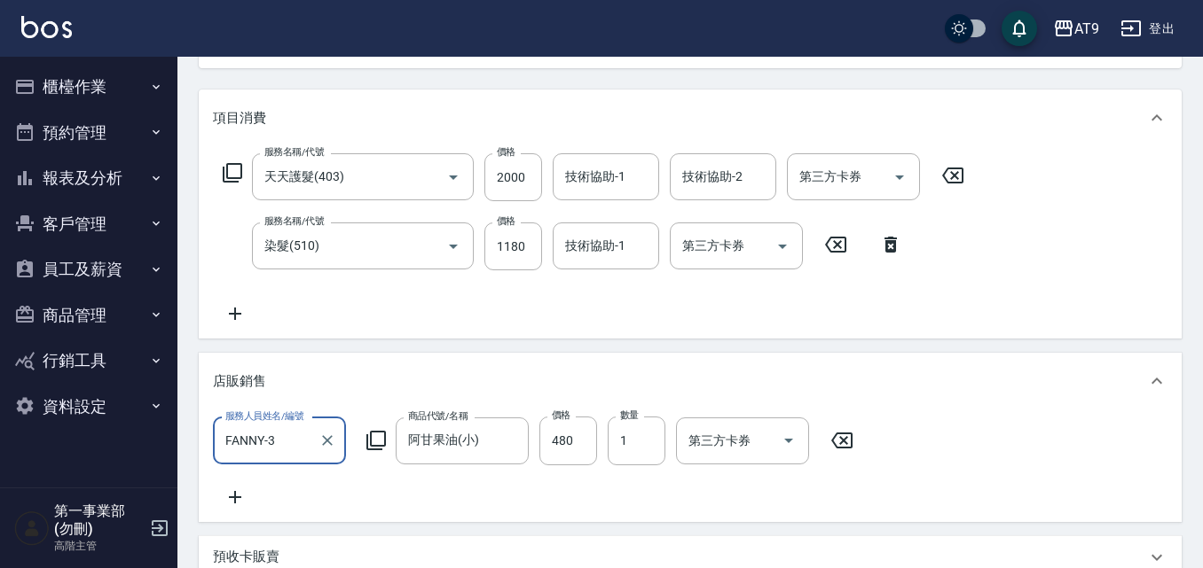
scroll to position [190, 0]
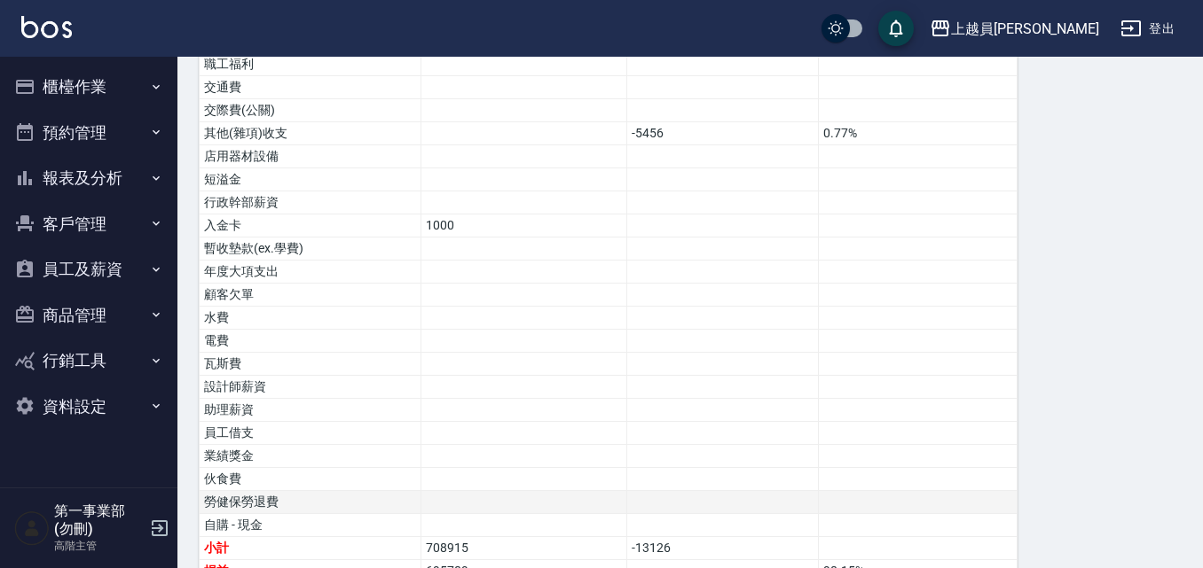
scroll to position [1087, 0]
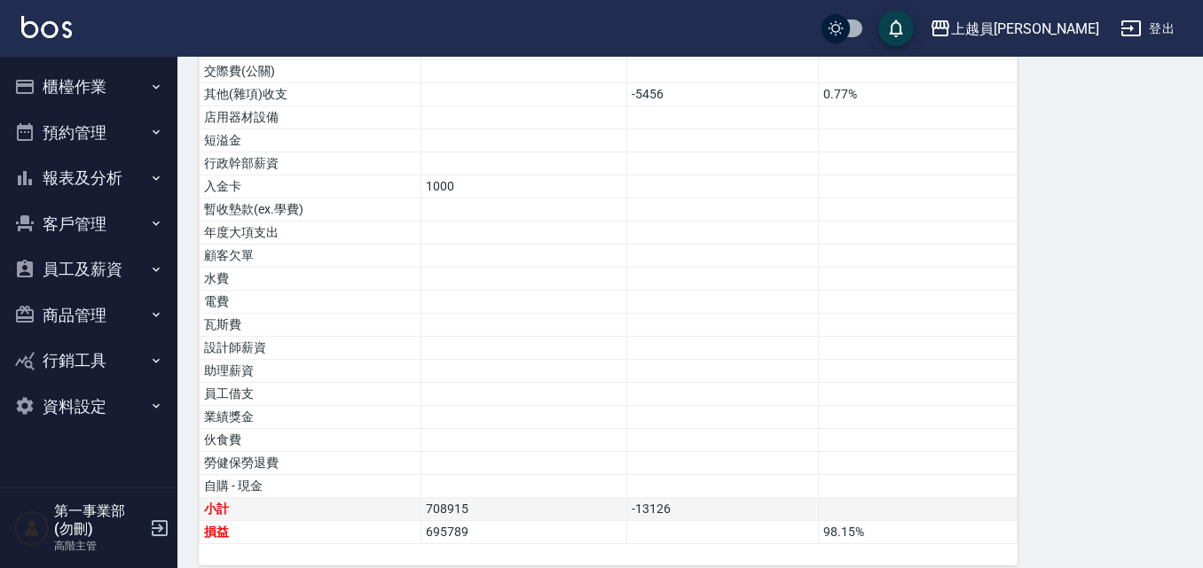
drag, startPoint x: 696, startPoint y: 453, endPoint x: 685, endPoint y: 482, distance: 30.6
click at [696, 453] on td at bounding box center [722, 463] width 192 height 23
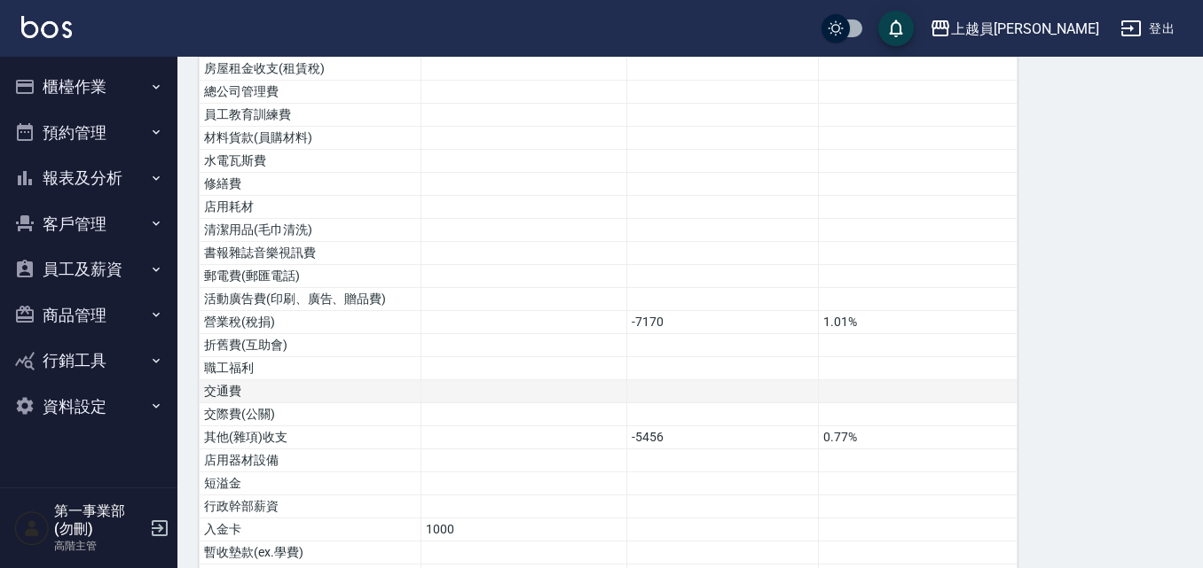
scroll to position [733, 0]
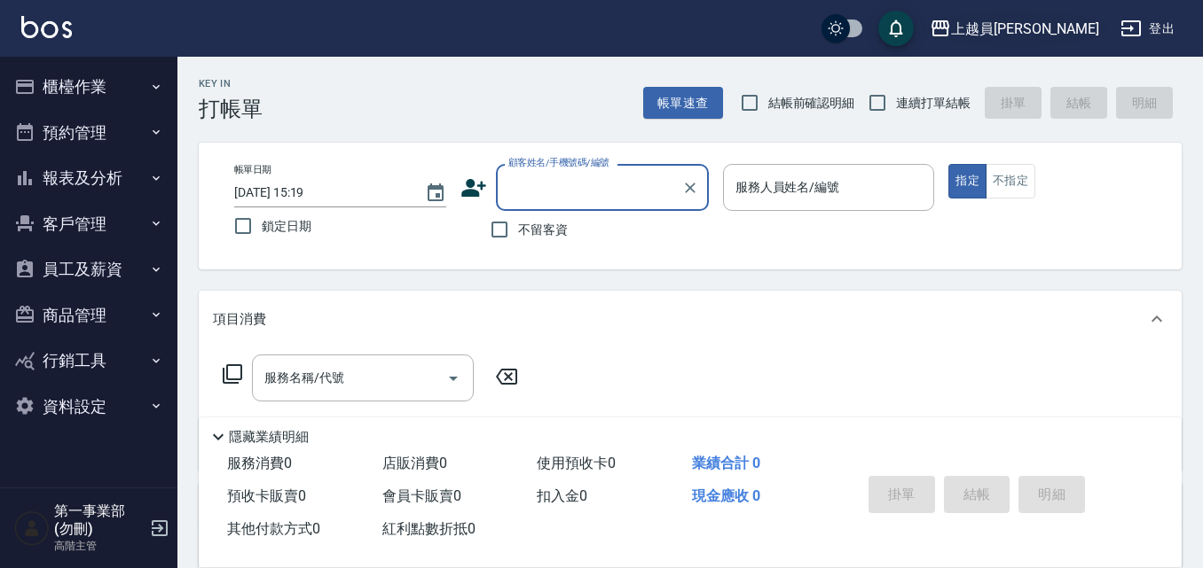
click at [1054, 23] on div "上越員[PERSON_NAME]" at bounding box center [1025, 29] width 148 height 22
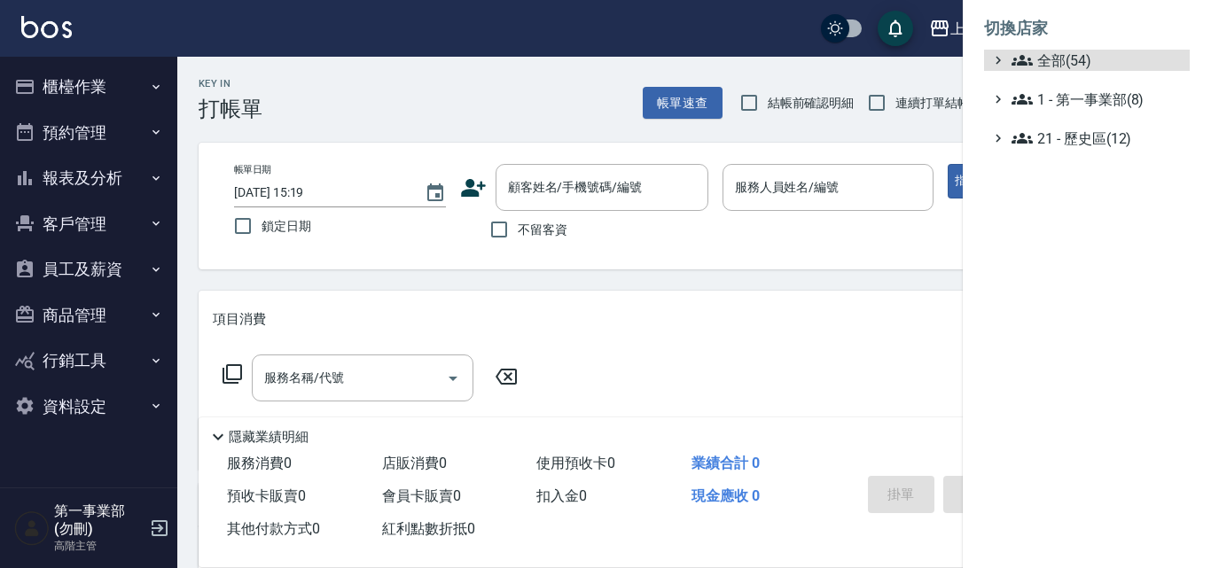
drag, startPoint x: 1063, startPoint y: 60, endPoint x: 1058, endPoint y: 40, distance: 21.1
click at [1061, 57] on span "全部(54)" at bounding box center [1097, 60] width 171 height 21
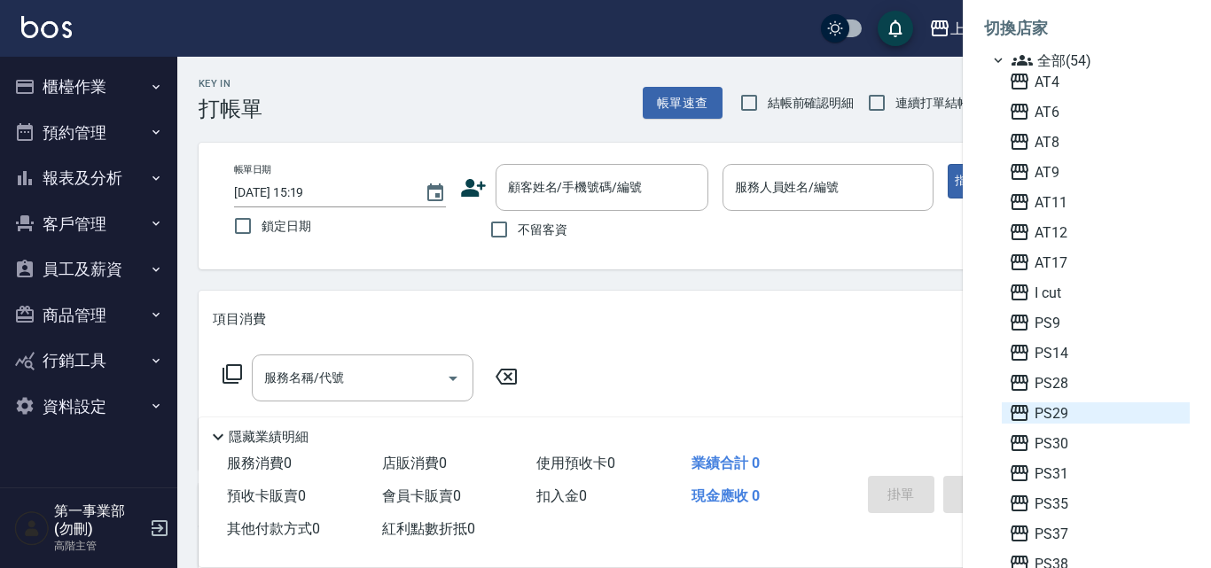
scroll to position [89, 0]
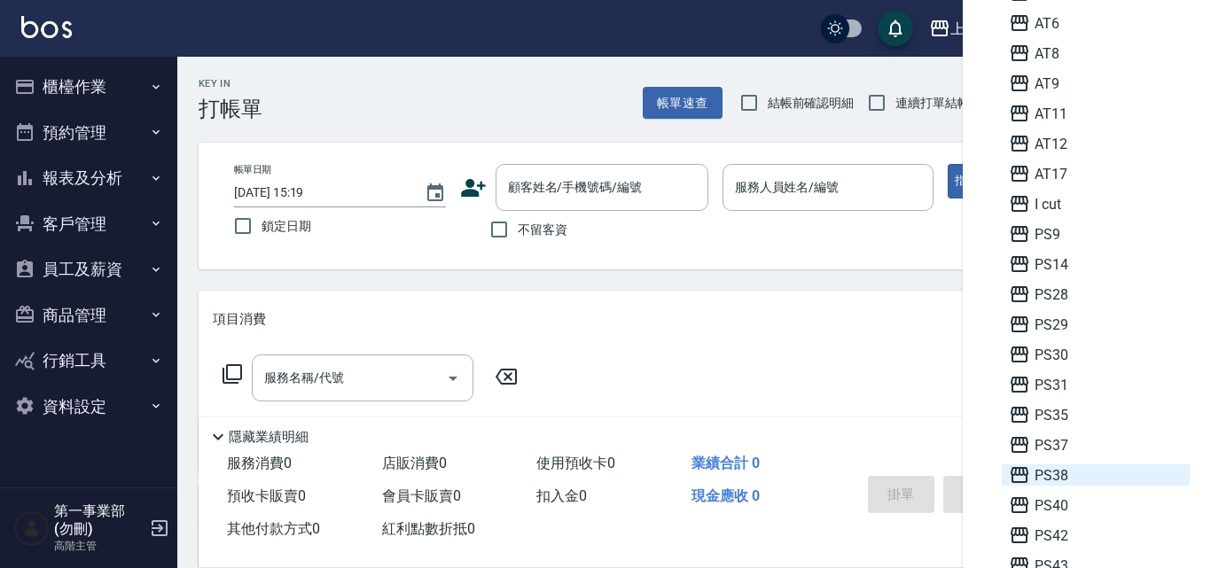
click at [1039, 469] on span "PS38" at bounding box center [1096, 475] width 174 height 21
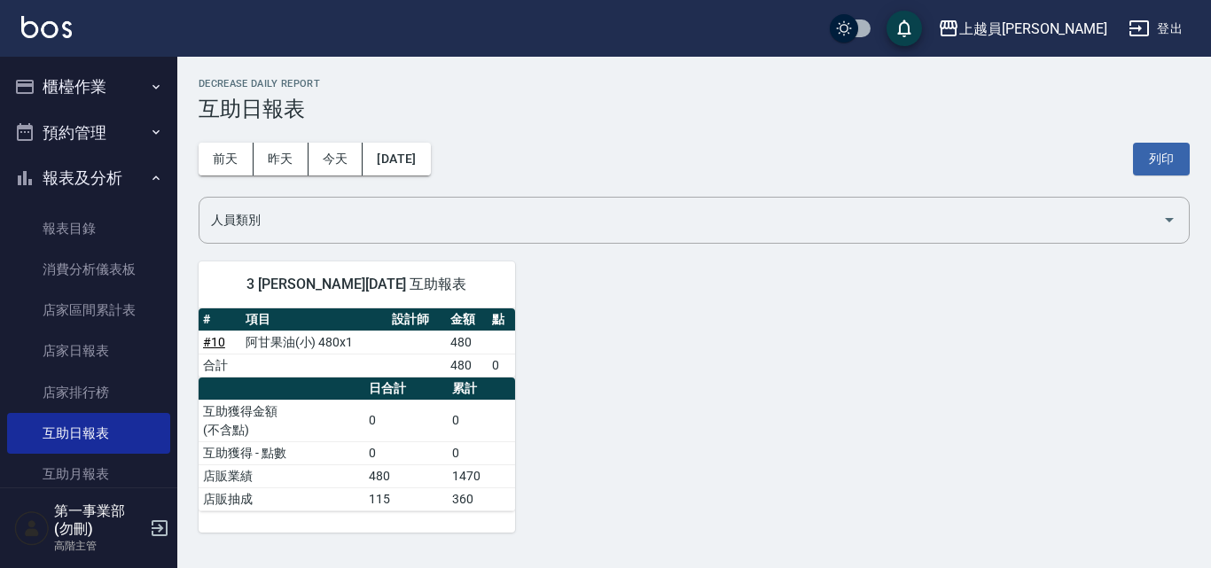
scroll to position [1242, 0]
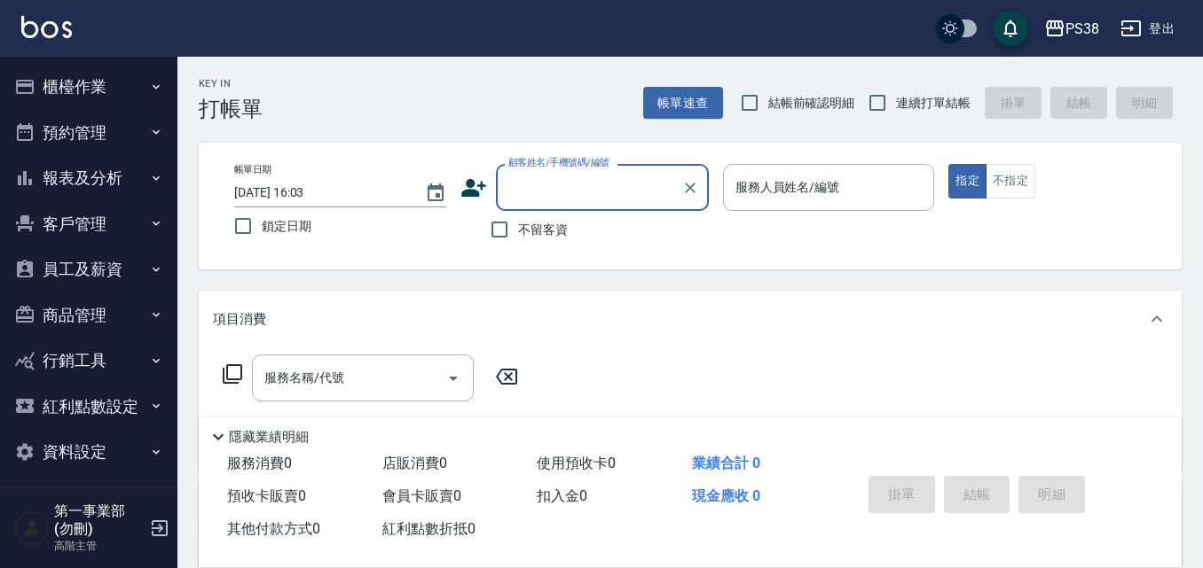
click at [1078, 18] on div "PS38" at bounding box center [1082, 29] width 34 height 22
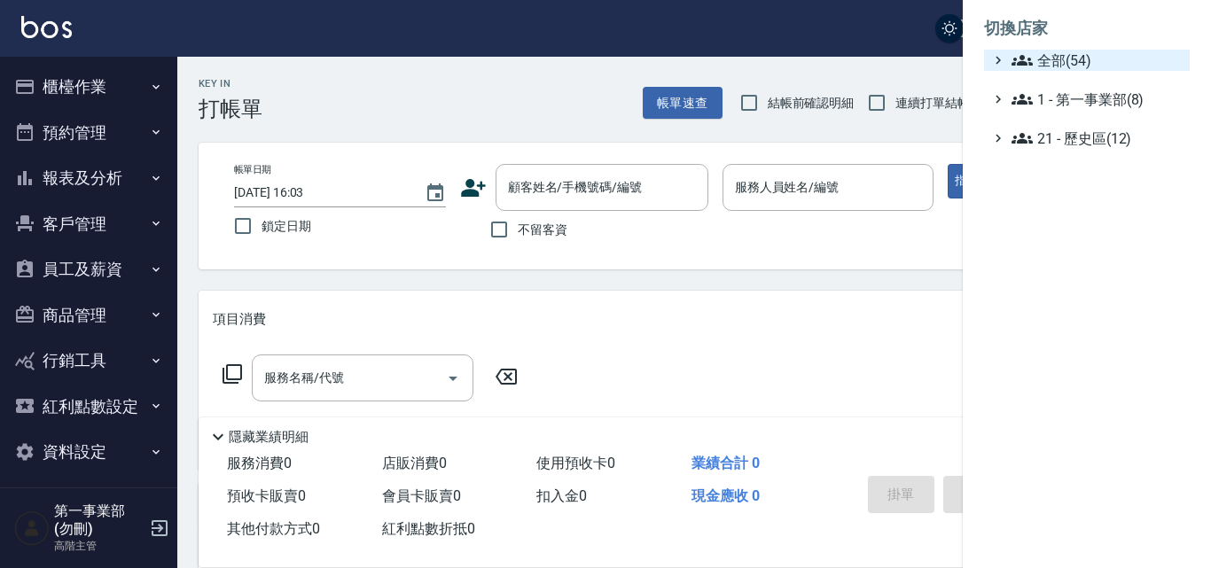
click at [1075, 62] on span "全部(54)" at bounding box center [1097, 60] width 171 height 21
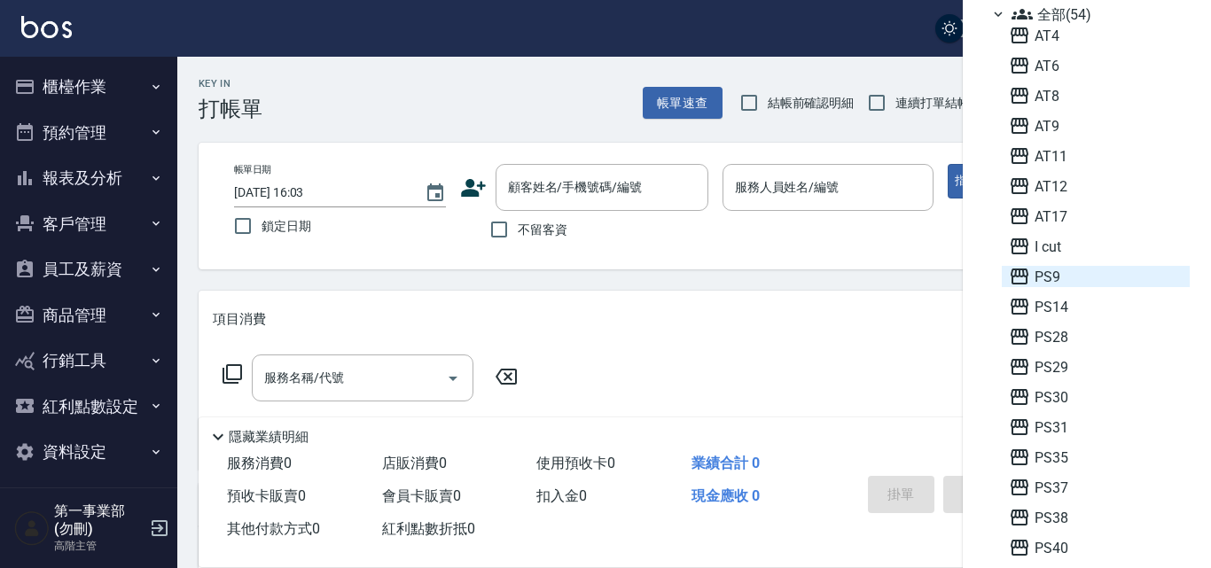
scroll to position [89, 0]
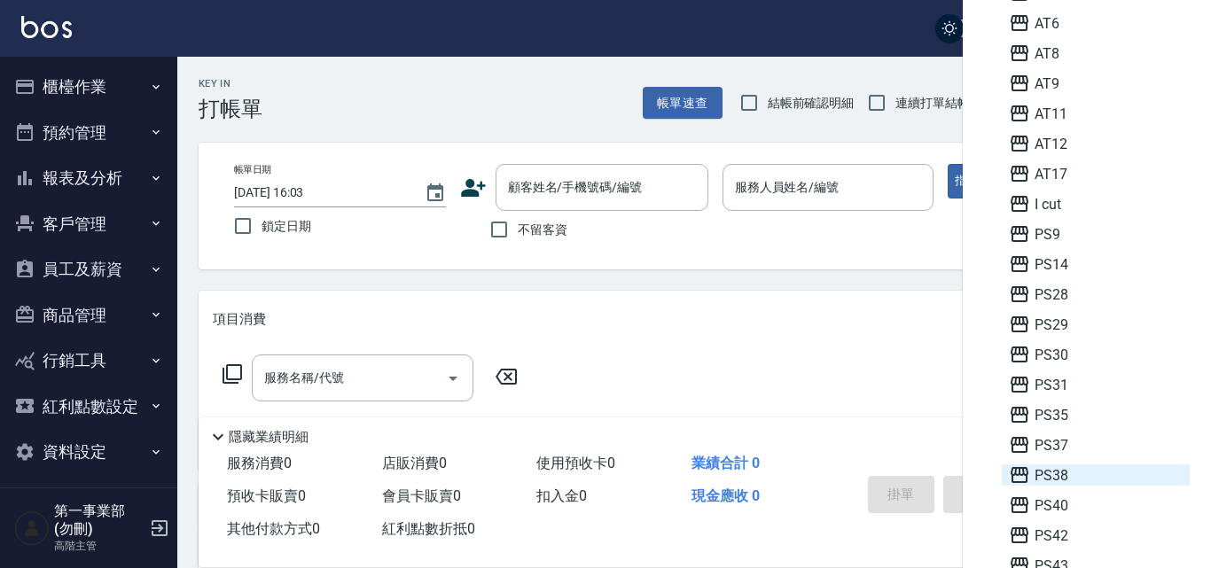
click at [1071, 472] on span "PS38" at bounding box center [1096, 475] width 174 height 21
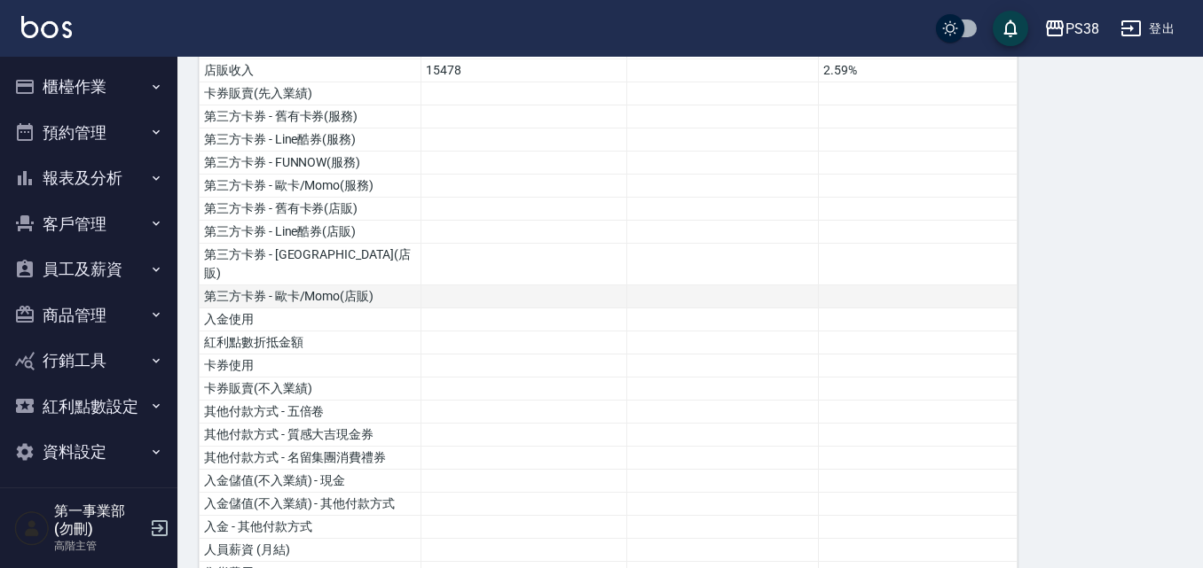
scroll to position [266, 0]
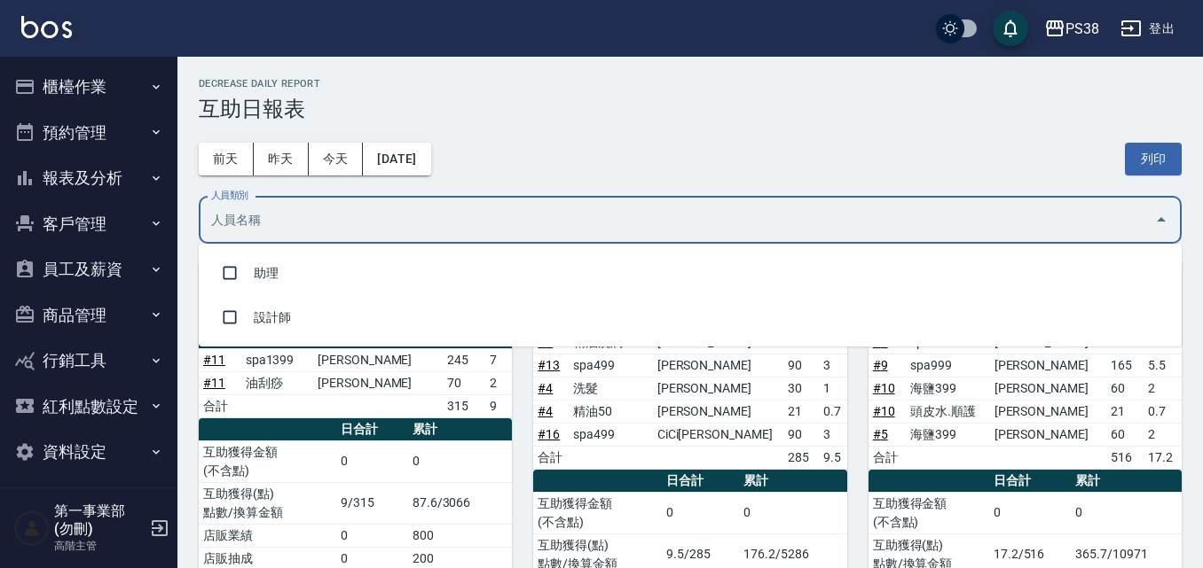
click at [292, 229] on input "人員類別" at bounding box center [677, 220] width 940 height 31
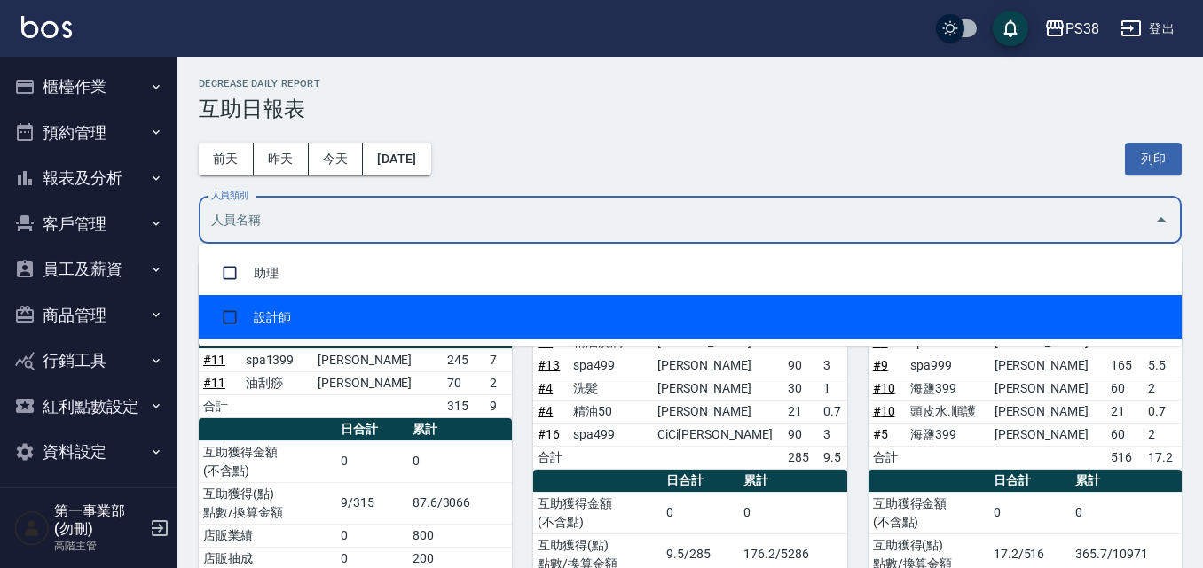
click at [332, 316] on li "設計師" at bounding box center [690, 317] width 983 height 44
checkbox input "true"
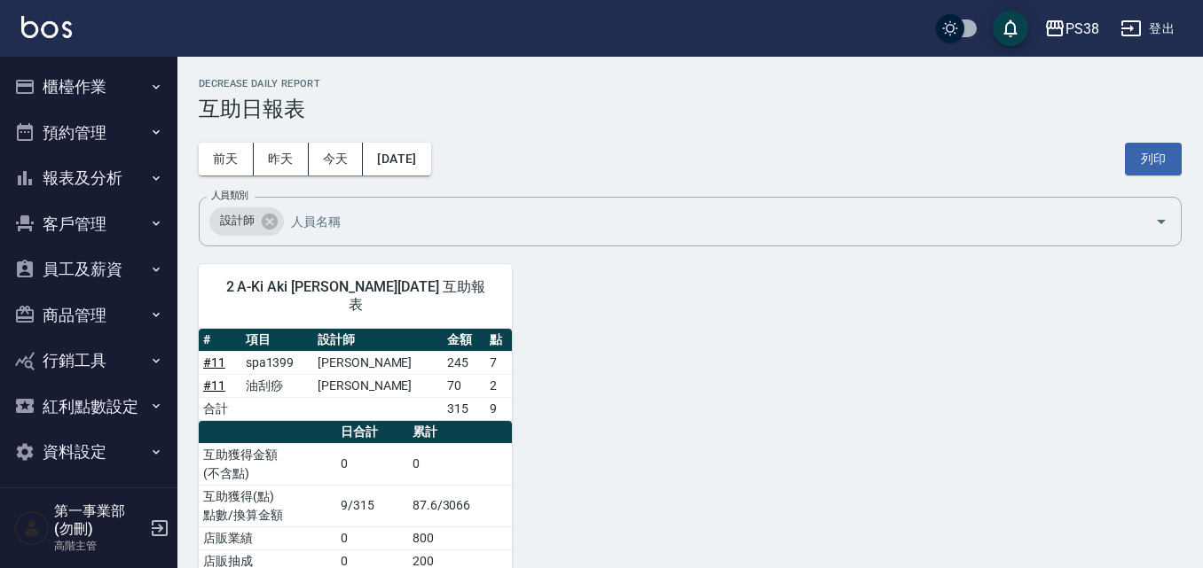
click at [794, 446] on div "2 A-Ki Aki 翁銘禧 08/14/2025 互助報表 # 項目 設計師 金額 點 # 11 spa1399 Aki 翁銘禧 245 7 # 11 油刮…" at bounding box center [679, 419] width 1004 height 352
click at [272, 221] on icon at bounding box center [270, 221] width 16 height 16
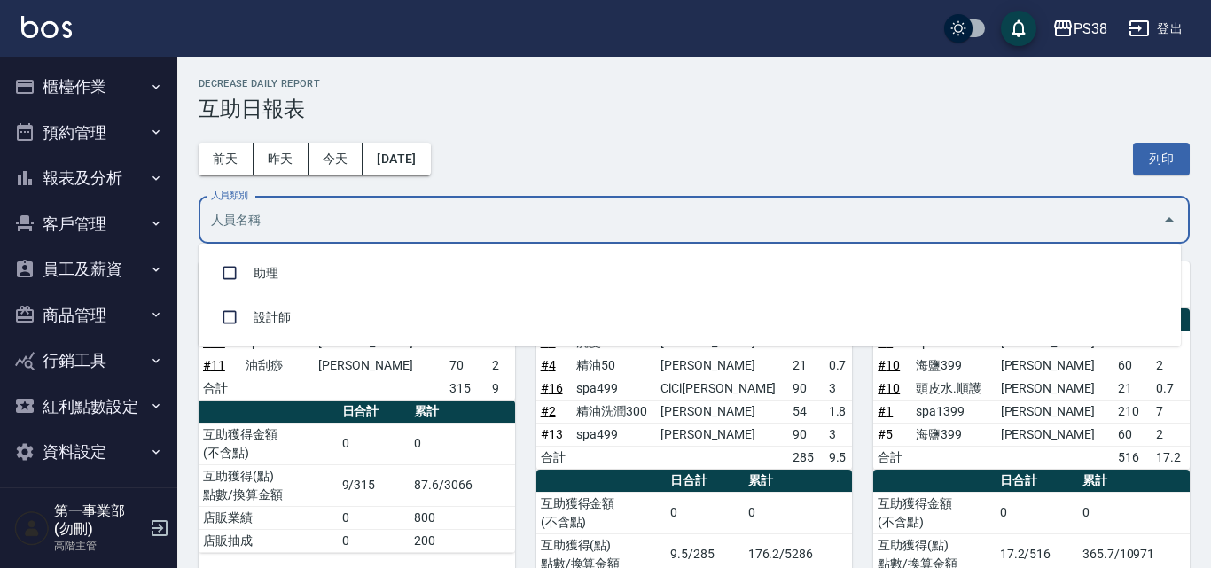
click at [286, 216] on input "人員類別" at bounding box center [681, 220] width 949 height 31
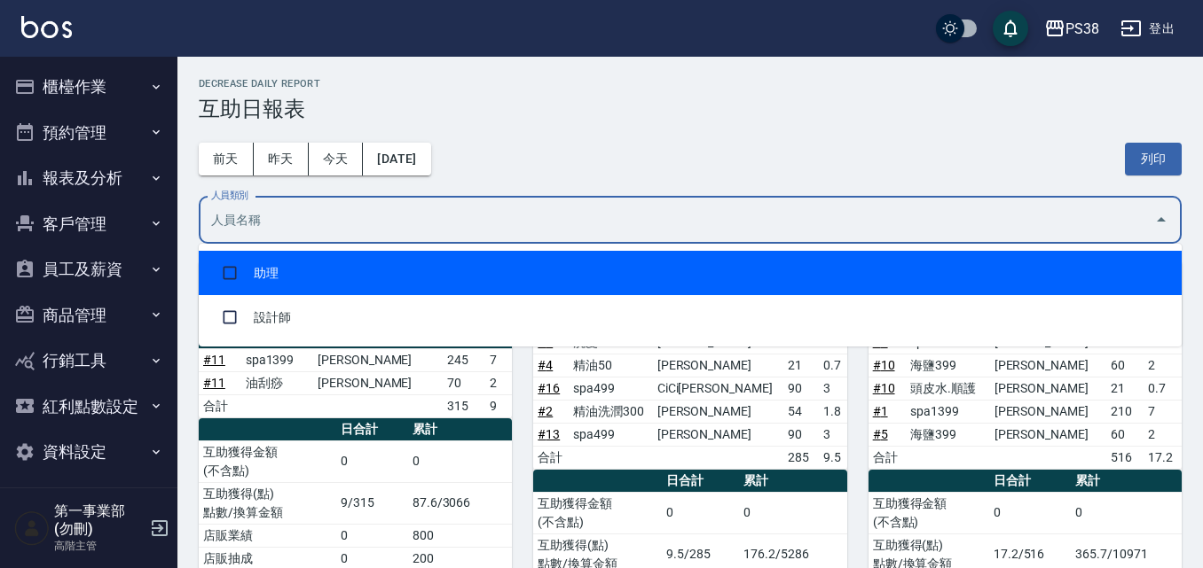
click at [301, 278] on li "助理" at bounding box center [690, 273] width 983 height 44
checkbox input "true"
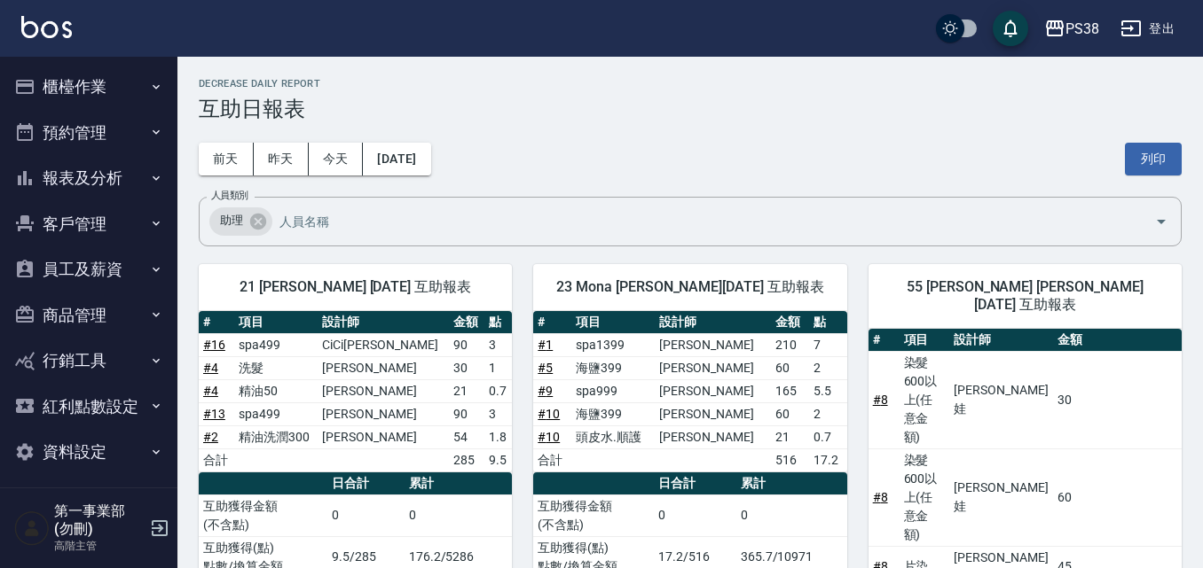
click at [705, 138] on div "前天 昨天 今天 2025/08/14 列印" at bounding box center [690, 159] width 983 height 75
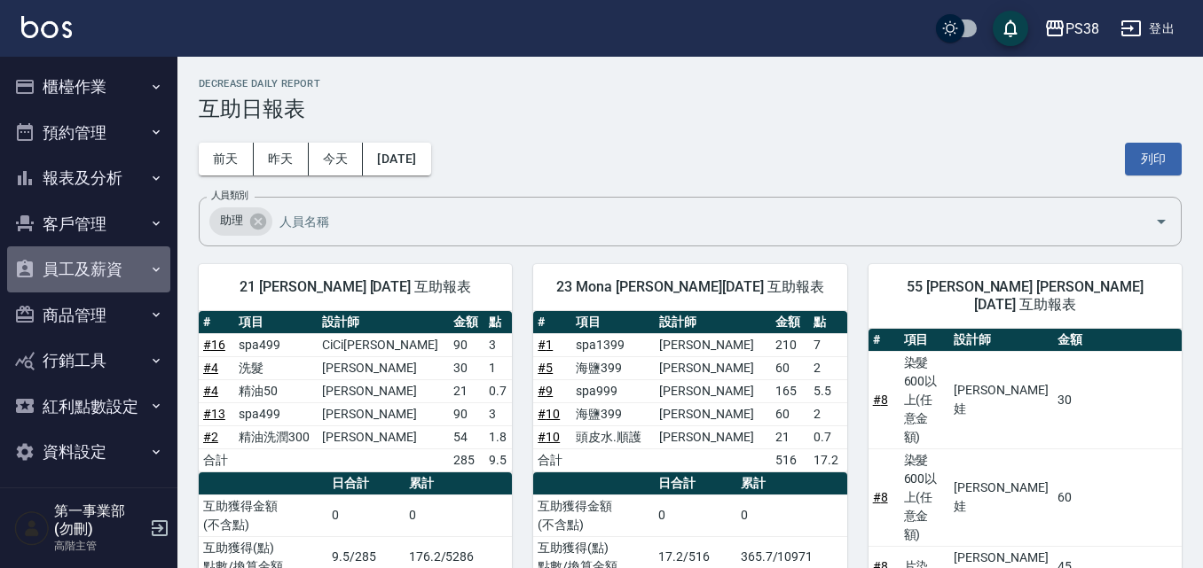
click at [123, 264] on button "員工及薪資" at bounding box center [88, 270] width 163 height 46
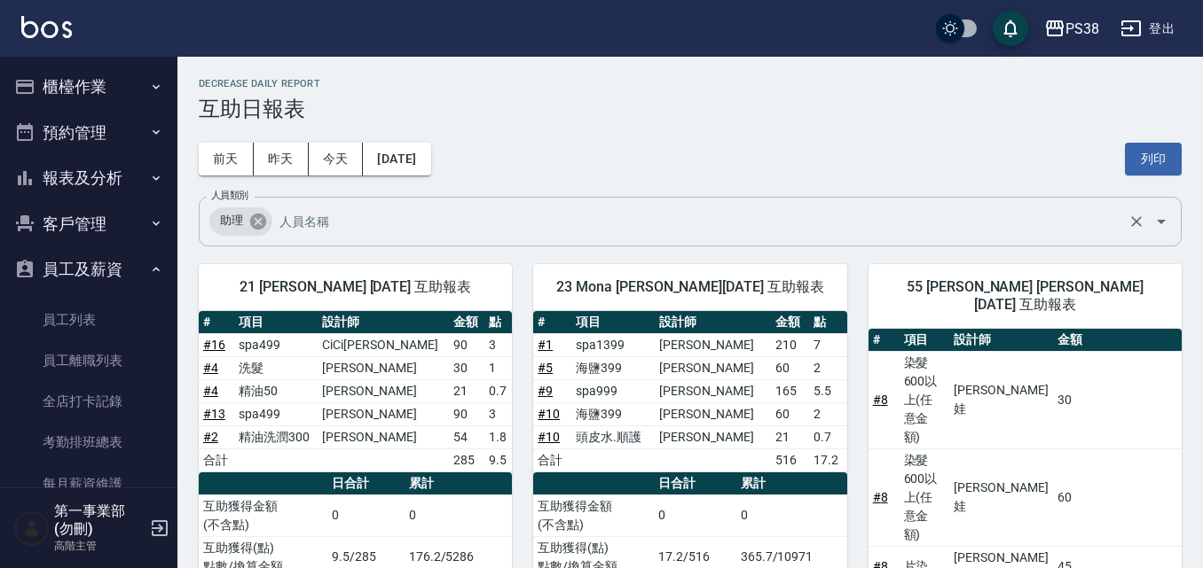
click at [260, 220] on icon at bounding box center [258, 222] width 20 height 20
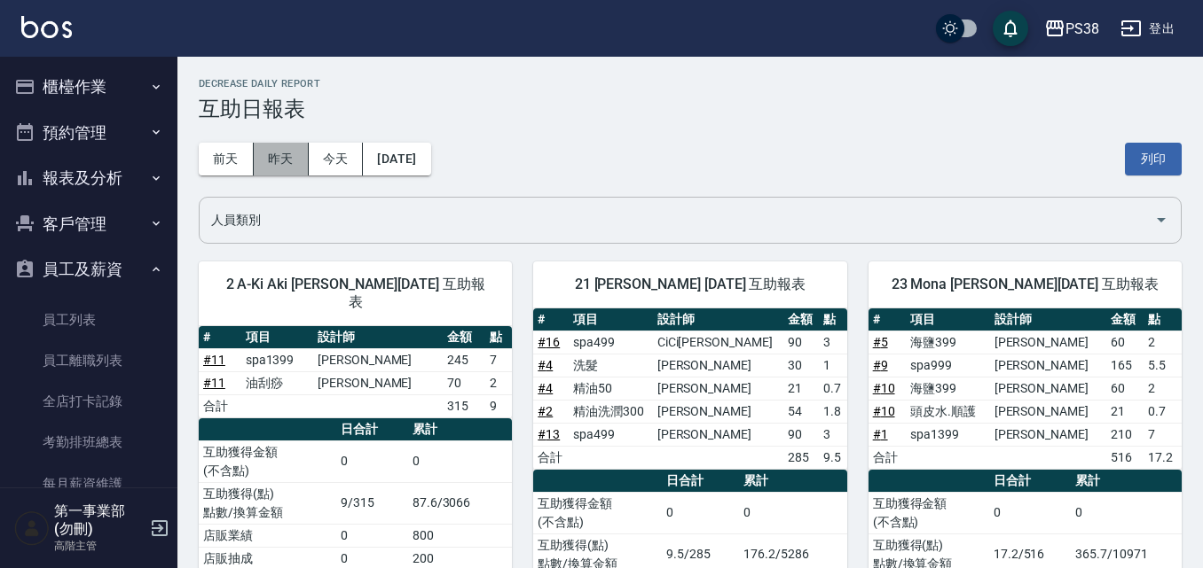
click at [286, 160] on button "昨天" at bounding box center [281, 159] width 55 height 33
click at [264, 156] on button "昨天" at bounding box center [281, 159] width 55 height 33
click at [425, 154] on button "2025/08/14" at bounding box center [396, 159] width 67 height 33
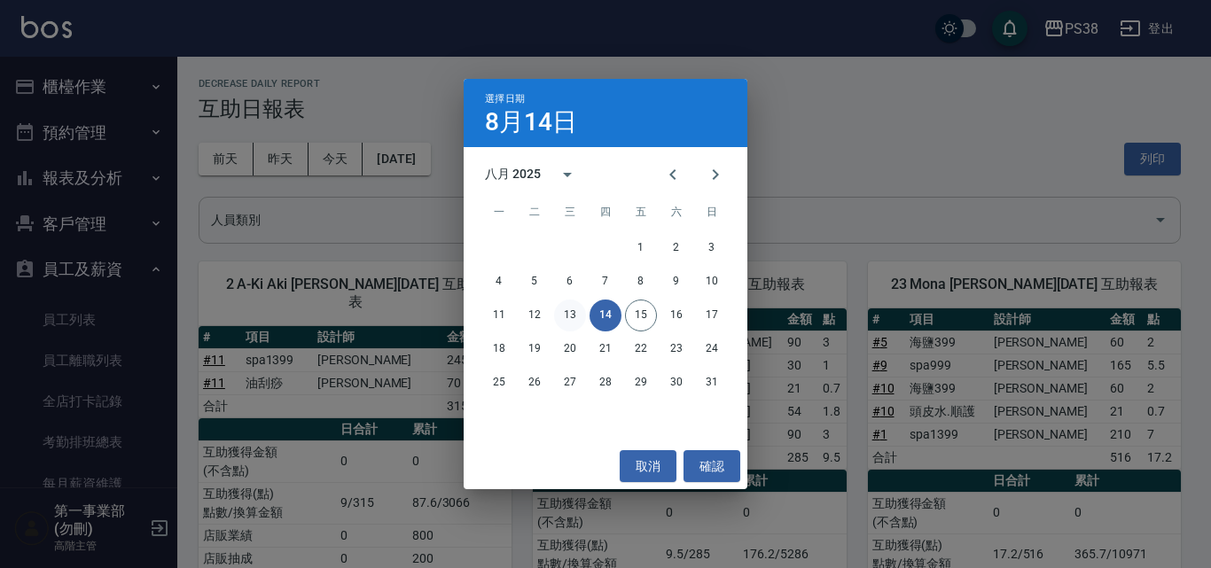
click at [579, 310] on button "13" at bounding box center [570, 316] width 32 height 32
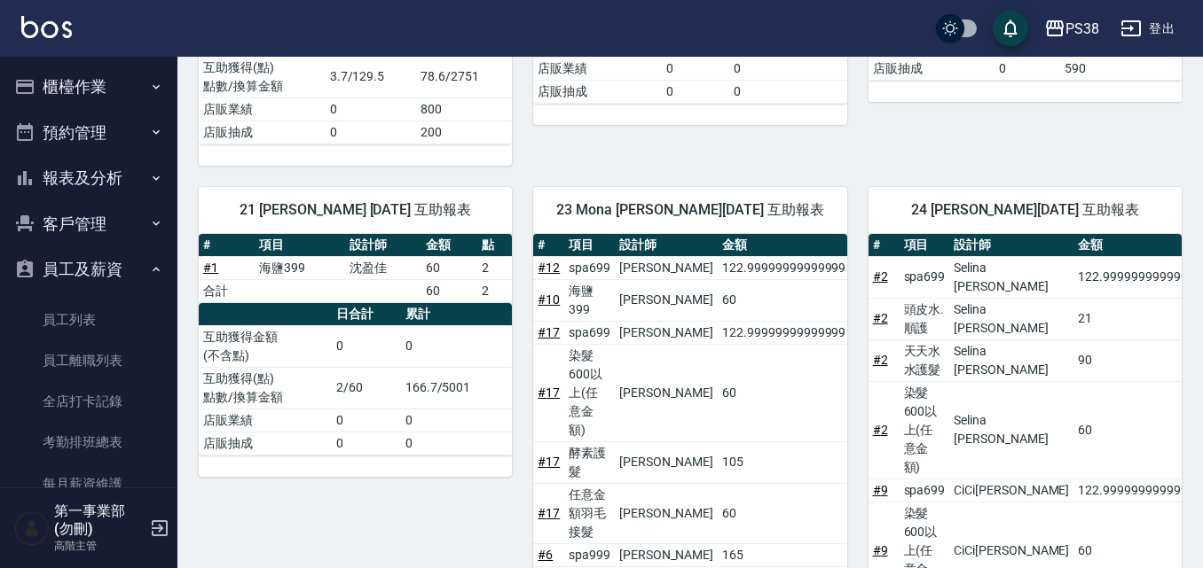
scroll to position [443, 0]
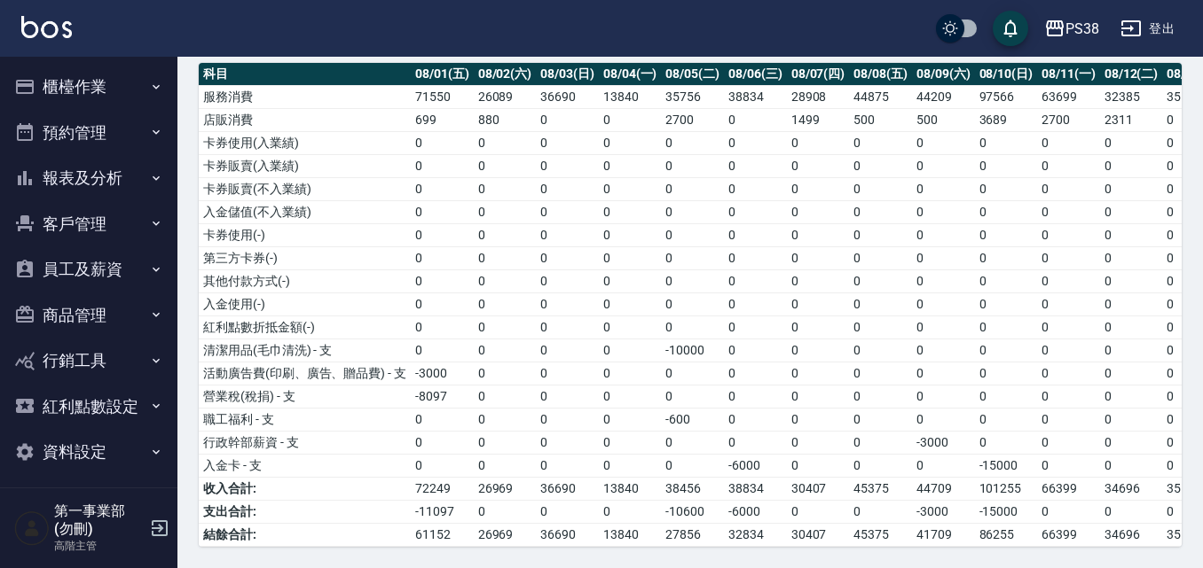
scroll to position [147, 0]
drag, startPoint x: 84, startPoint y: 406, endPoint x: 292, endPoint y: 406, distance: 207.5
click at [308, 400] on div "PS38 登出 櫃檯作業 打帳單 帳單列表 掛單列表 座位開單 營業儀表板 現金收支登錄 高階收支登錄 材料自購登錄 每日結帳 排班表 現場電腦打卡 掃碼打卡…" at bounding box center [601, 217] width 1203 height 702
click at [90, 410] on button "紅利點數設定" at bounding box center [88, 407] width 163 height 46
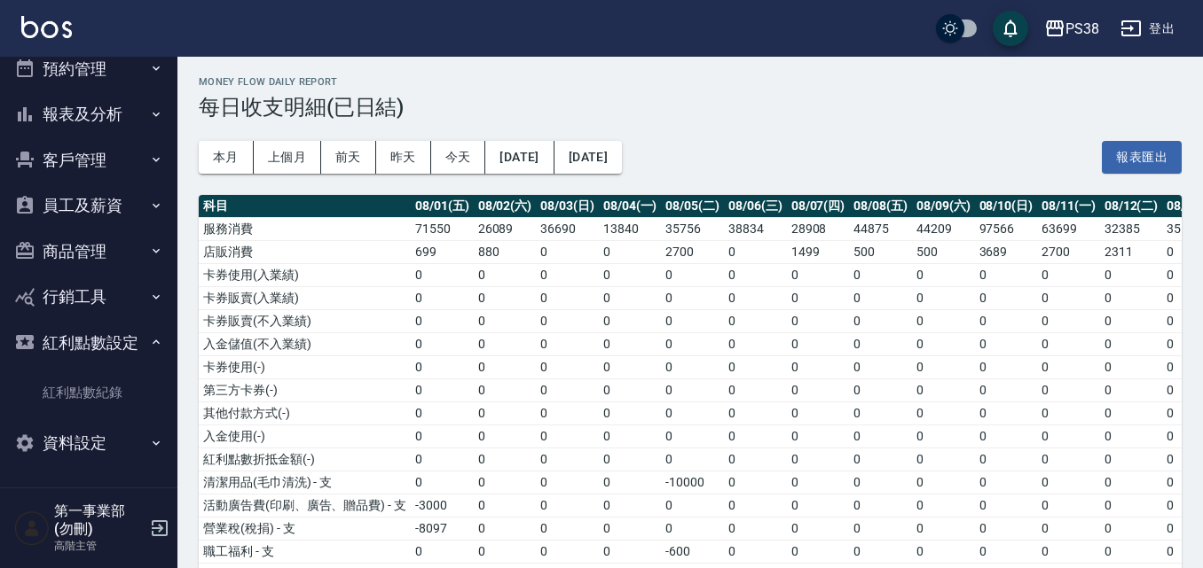
scroll to position [0, 0]
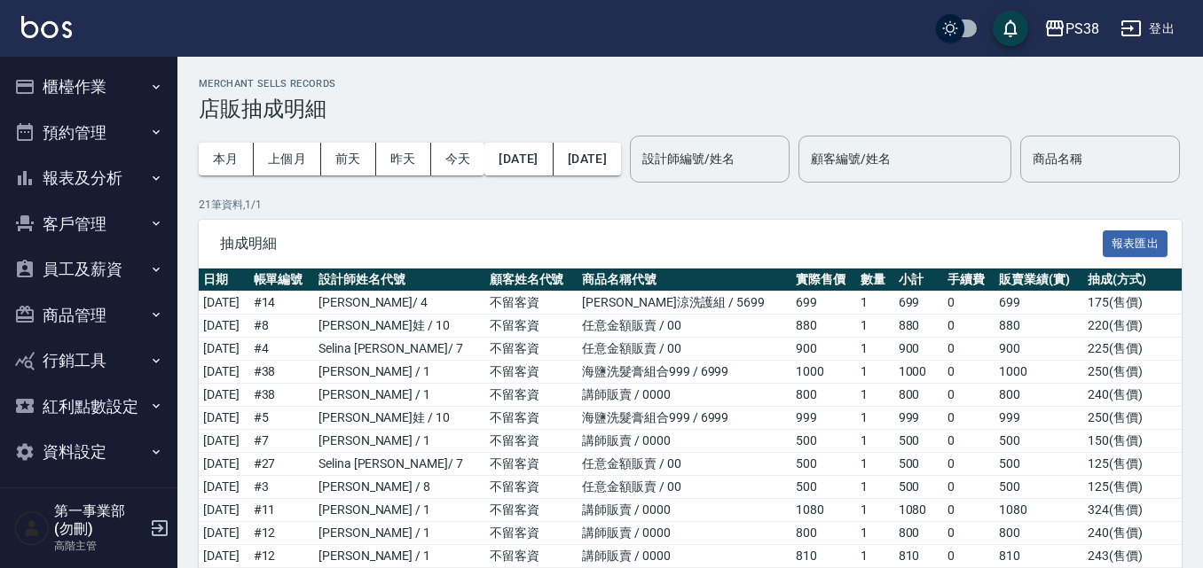
scroll to position [48, 0]
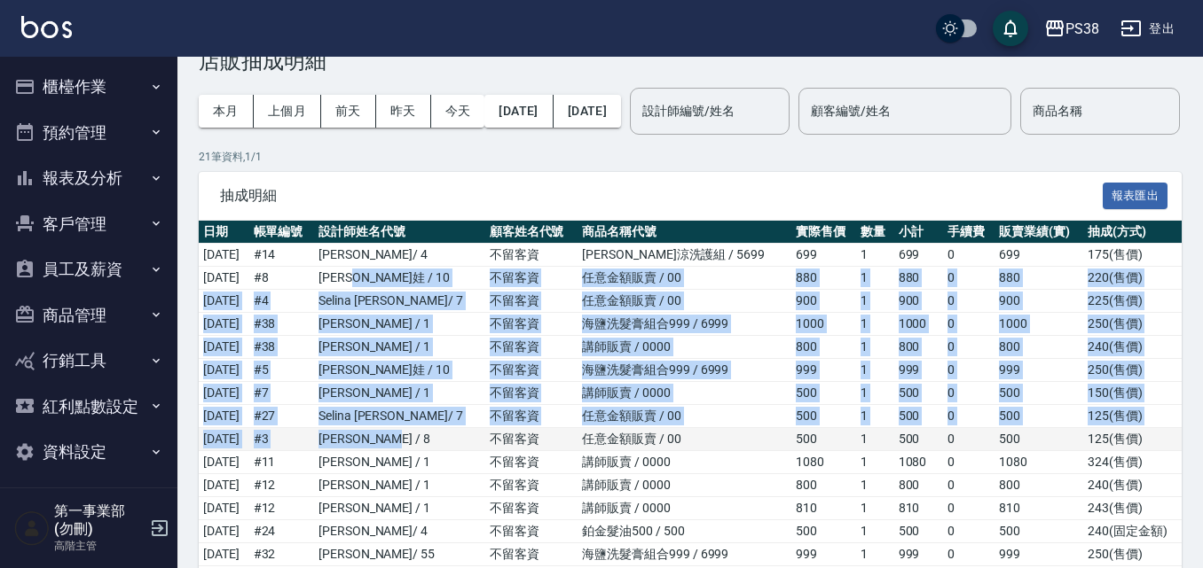
drag, startPoint x: 389, startPoint y: 333, endPoint x: 461, endPoint y: 487, distance: 170.2
click at [461, 487] on tbody "2025/08/01 # 14 Aisha 黃馨萩 / 4 不留客資 水水沁涼洗護組 / 5699 699 1 699 0 699 175 ( 售價 ) 20…" at bounding box center [690, 497] width 983 height 507
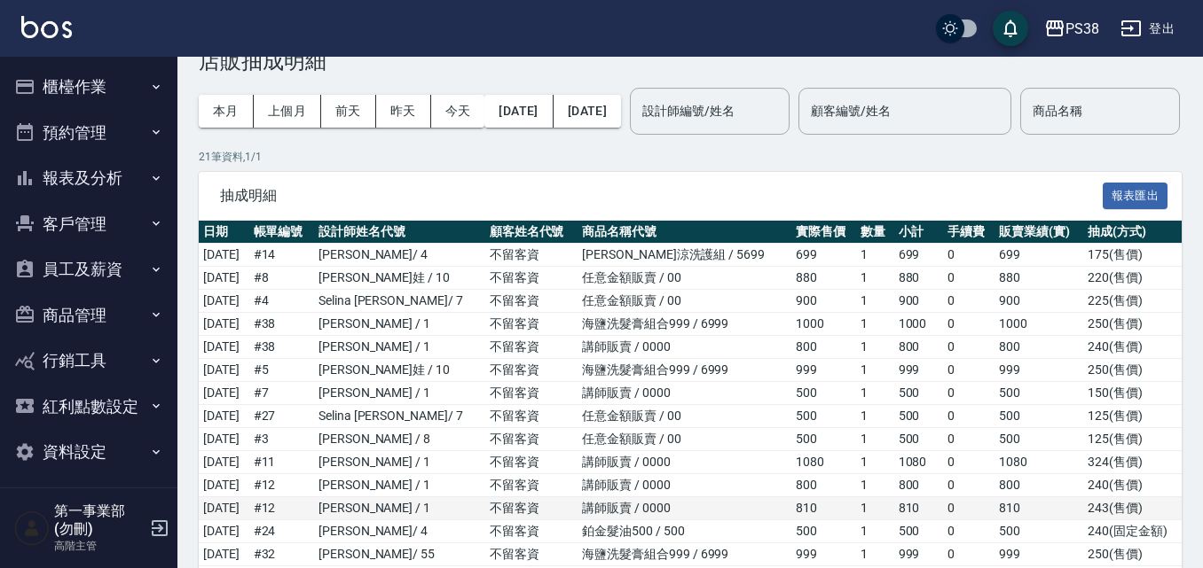
click at [669, 521] on td "講師販賣 / 0000" at bounding box center [684, 509] width 214 height 23
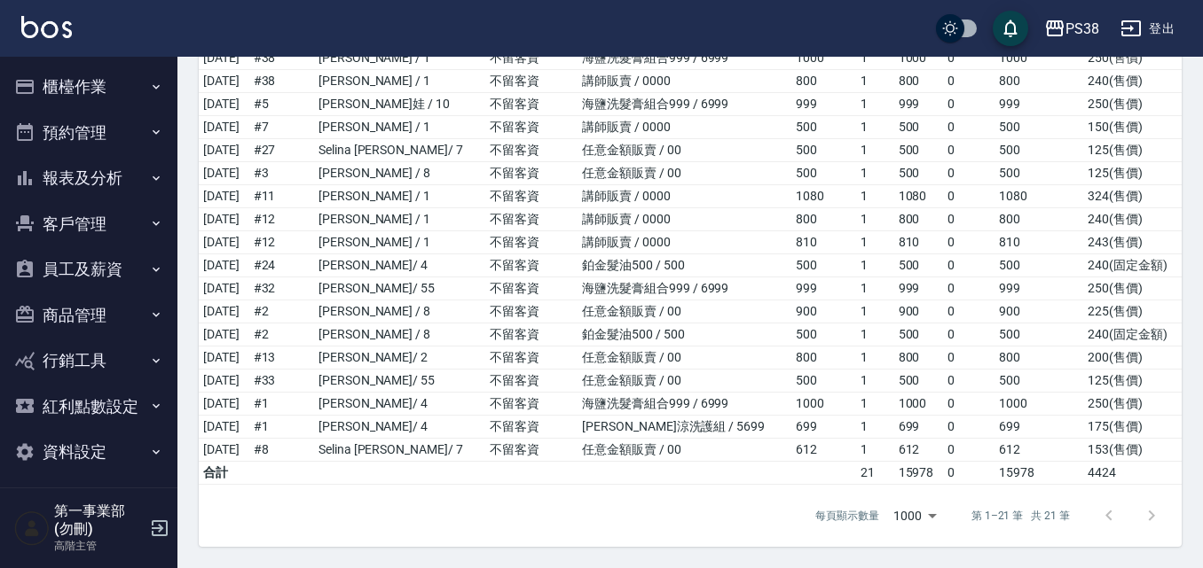
scroll to position [282, 0]
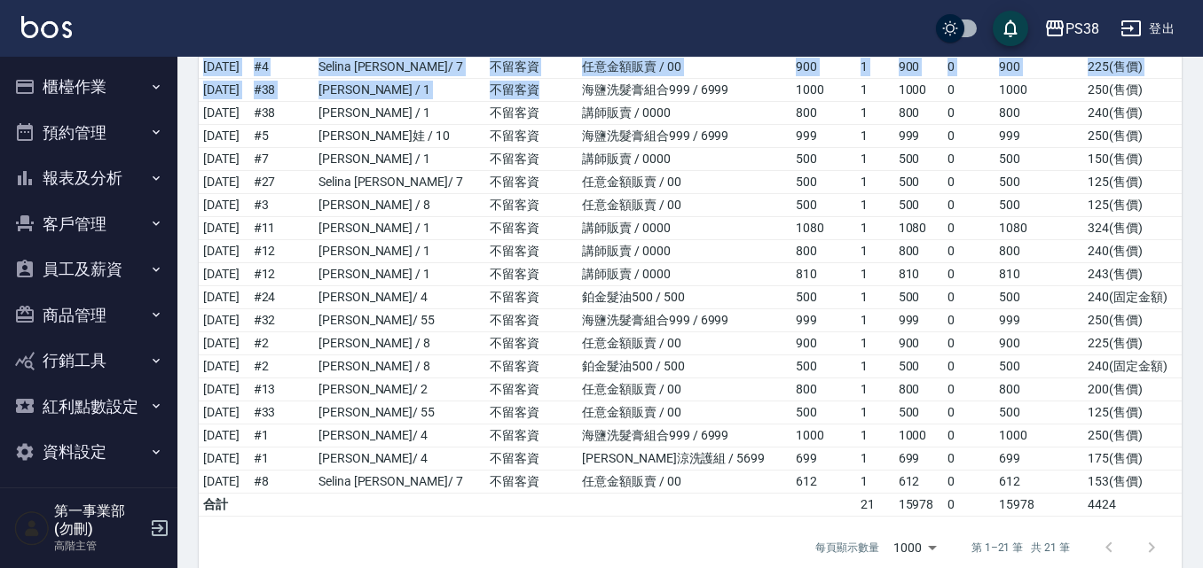
drag, startPoint x: 537, startPoint y: 137, endPoint x: 831, endPoint y: 84, distance: 299.1
click at [816, 103] on tbody "2025/08/01 # 14 Aisha 黃馨萩 / 4 不留客資 水水沁涼洗護組 / 5699 699 1 699 0 699 175 ( 售價 ) 20…" at bounding box center [690, 263] width 983 height 507
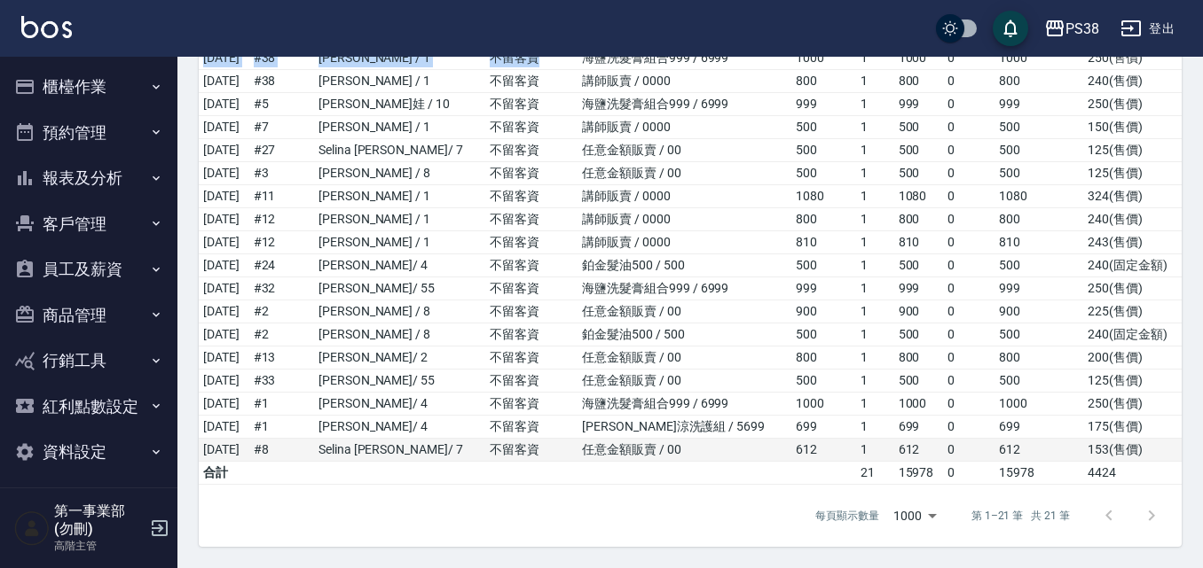
scroll to position [371, 0]
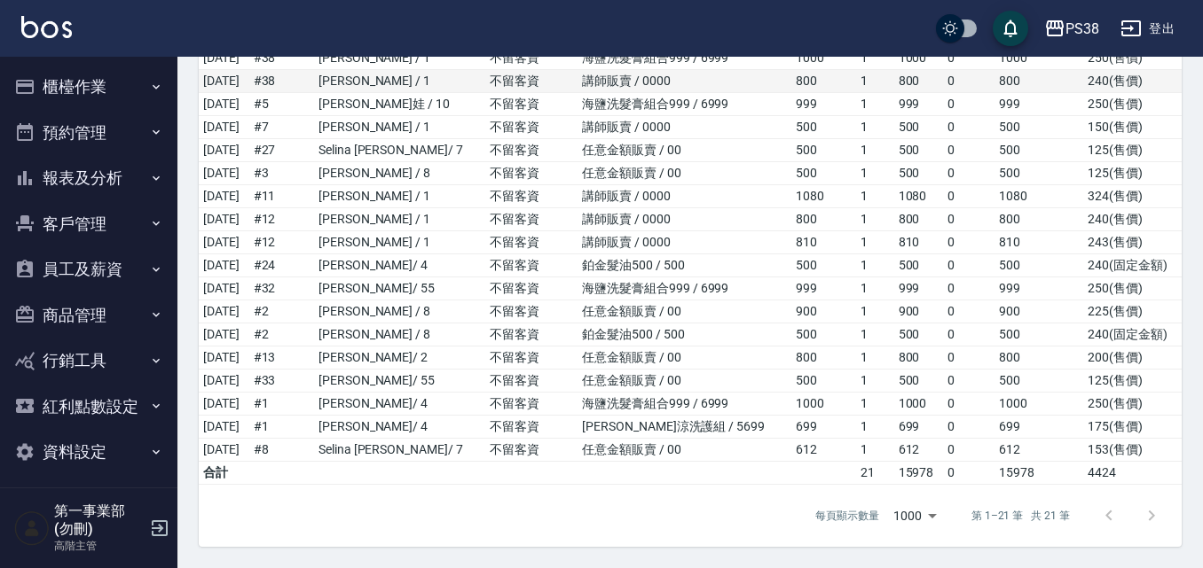
click at [521, 75] on td "不留客資" at bounding box center [531, 81] width 93 height 23
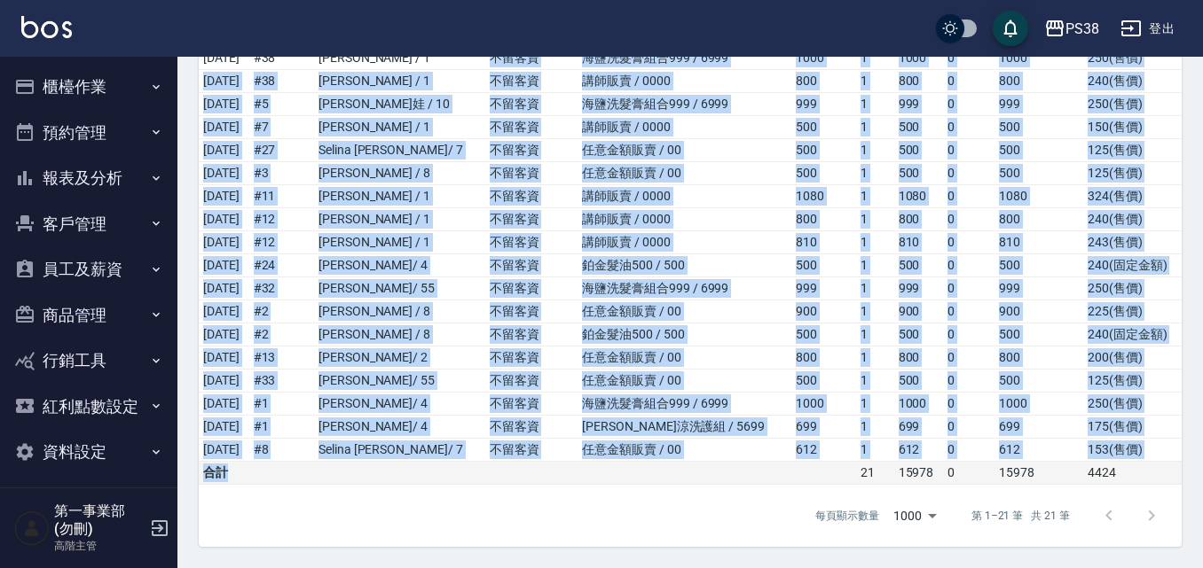
drag, startPoint x: 484, startPoint y: 59, endPoint x: 554, endPoint y: 467, distance: 413.9
click at [554, 467] on tbody "2025/08/01 # 14 Aisha 黃馨萩 / 4 不留客資 水水沁涼洗護組 / 5699 699 1 699 0 699 175 ( 售價 ) 20…" at bounding box center [690, 231] width 983 height 507
click at [554, 467] on td at bounding box center [553, 473] width 608 height 23
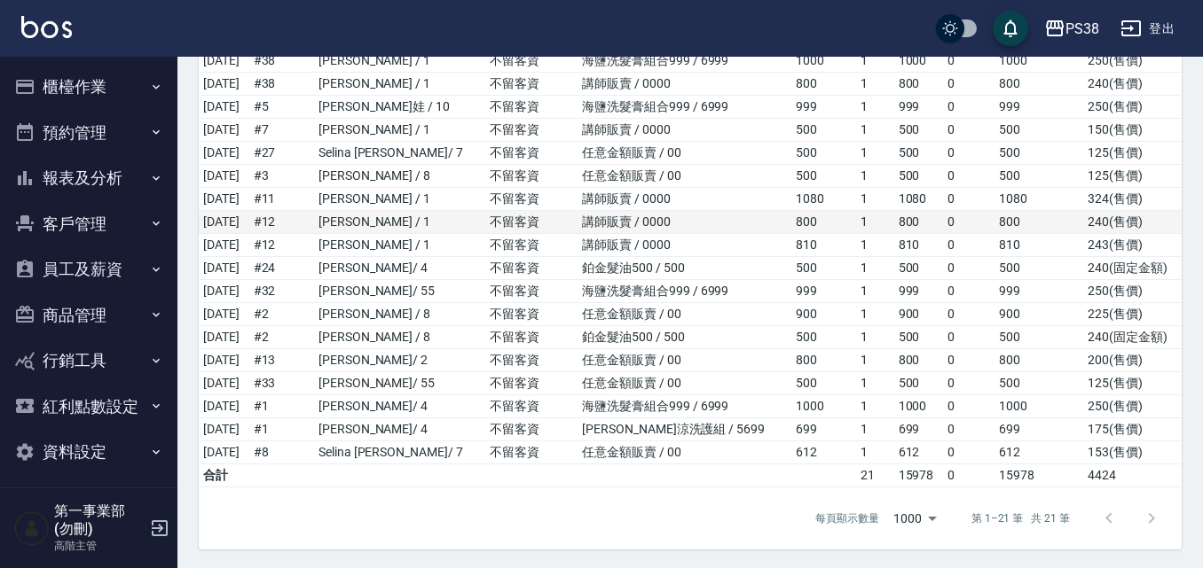
scroll to position [282, 0]
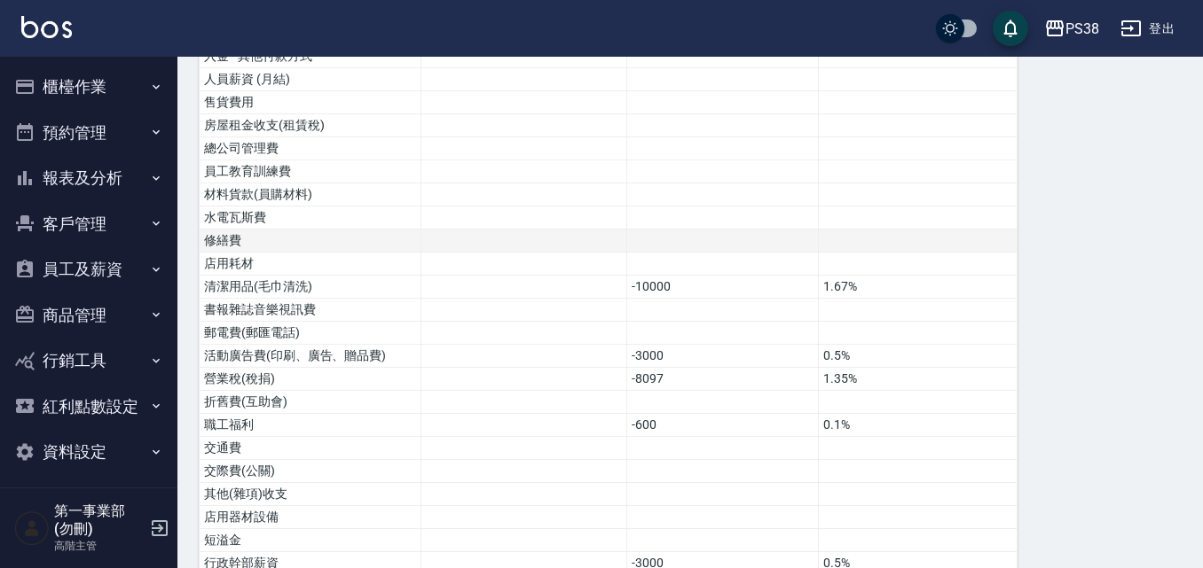
scroll to position [709, 0]
click at [927, 300] on td at bounding box center [918, 311] width 199 height 23
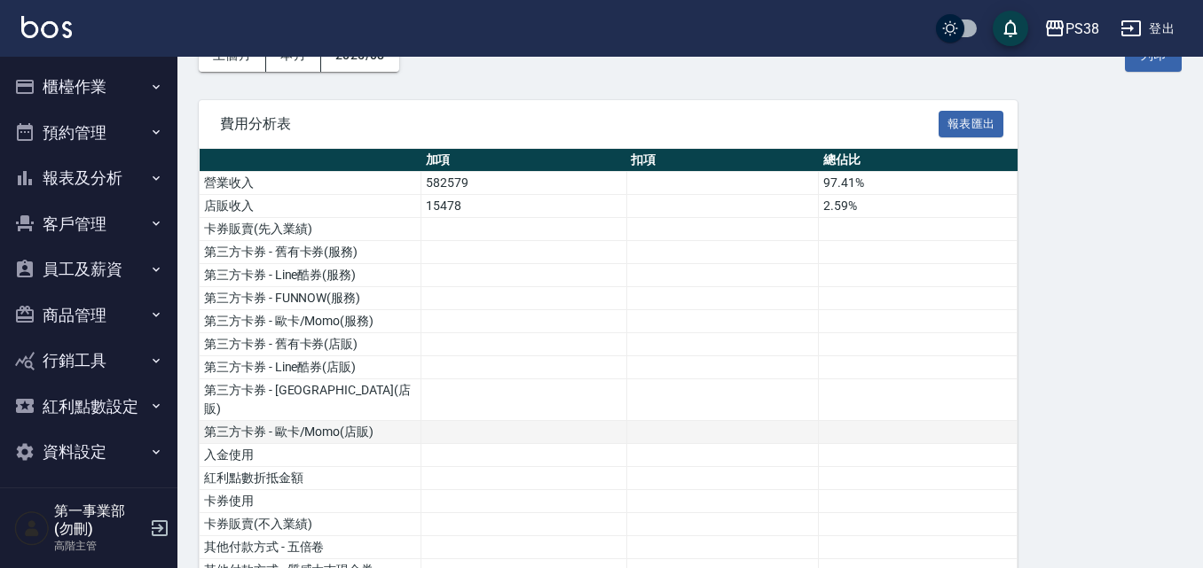
scroll to position [135, 0]
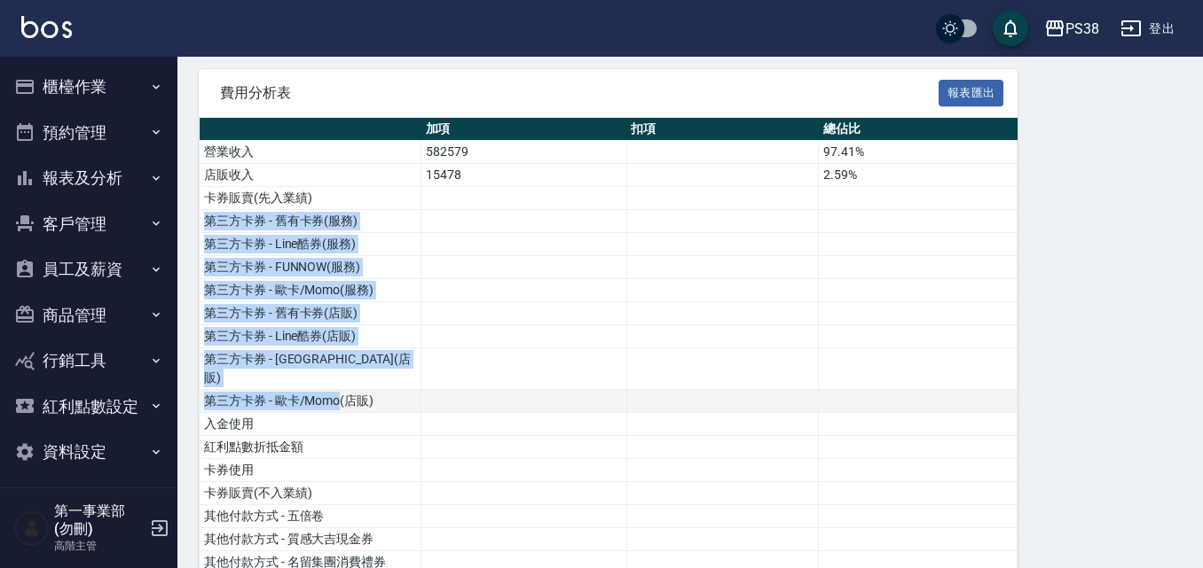
drag, startPoint x: 333, startPoint y: 195, endPoint x: 338, endPoint y: 381, distance: 186.3
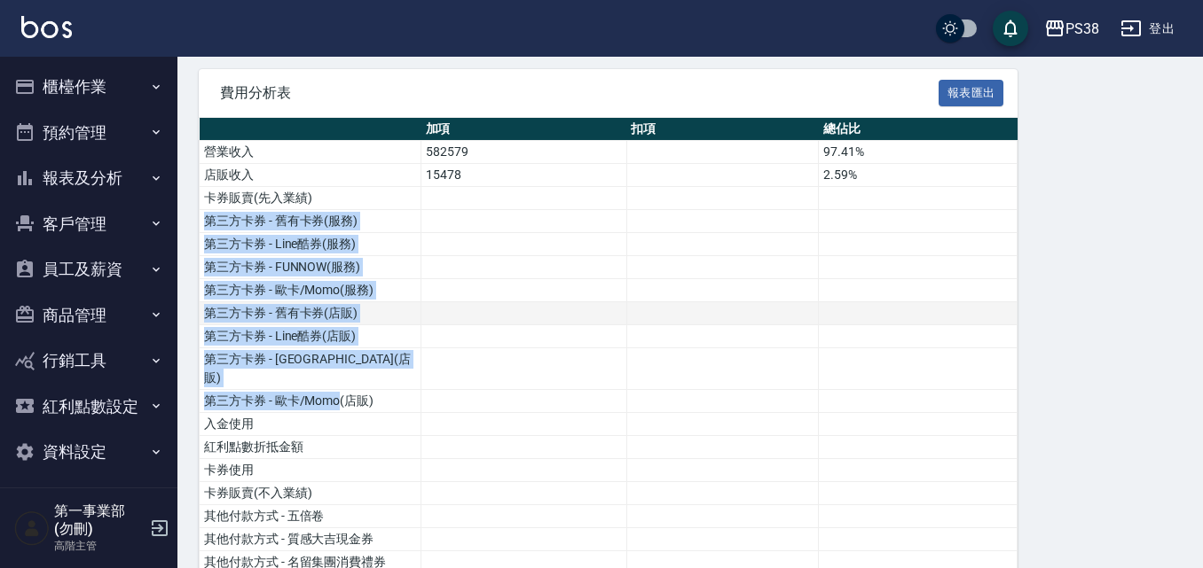
click at [720, 321] on td at bounding box center [722, 313] width 192 height 23
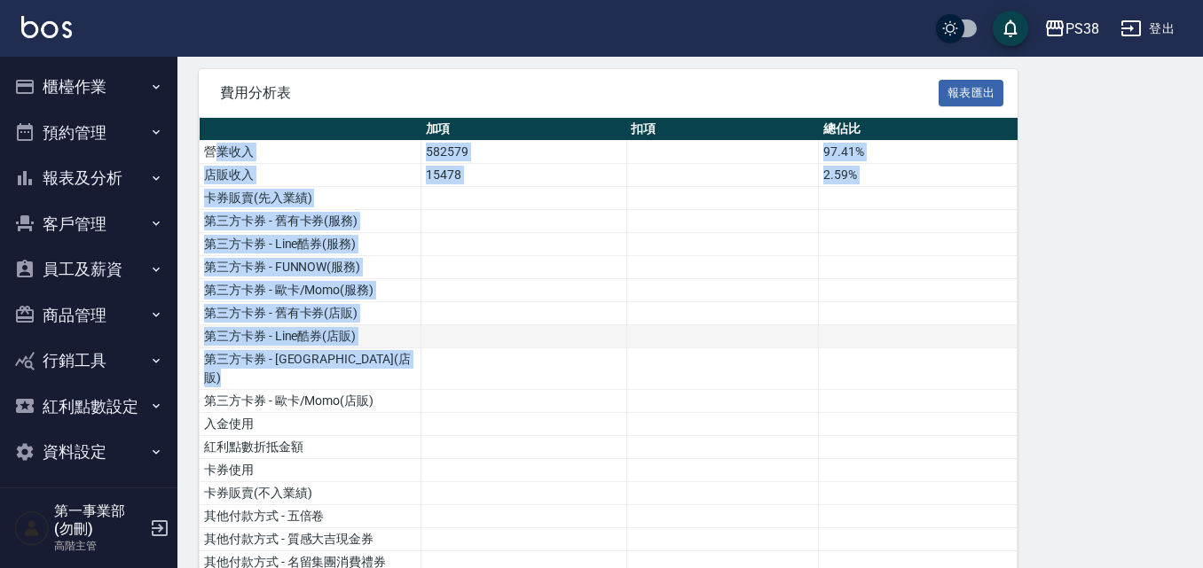
drag, startPoint x: 217, startPoint y: 154, endPoint x: 953, endPoint y: 326, distance: 755.9
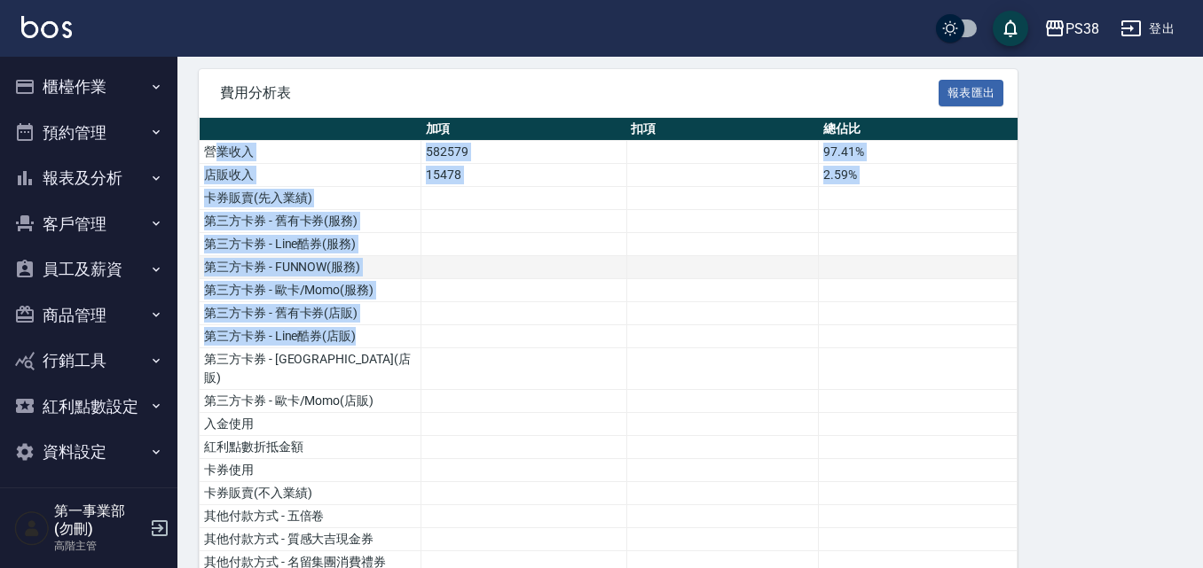
drag, startPoint x: 840, startPoint y: 273, endPoint x: 630, endPoint y: 256, distance: 210.9
click at [839, 273] on td at bounding box center [918, 267] width 199 height 23
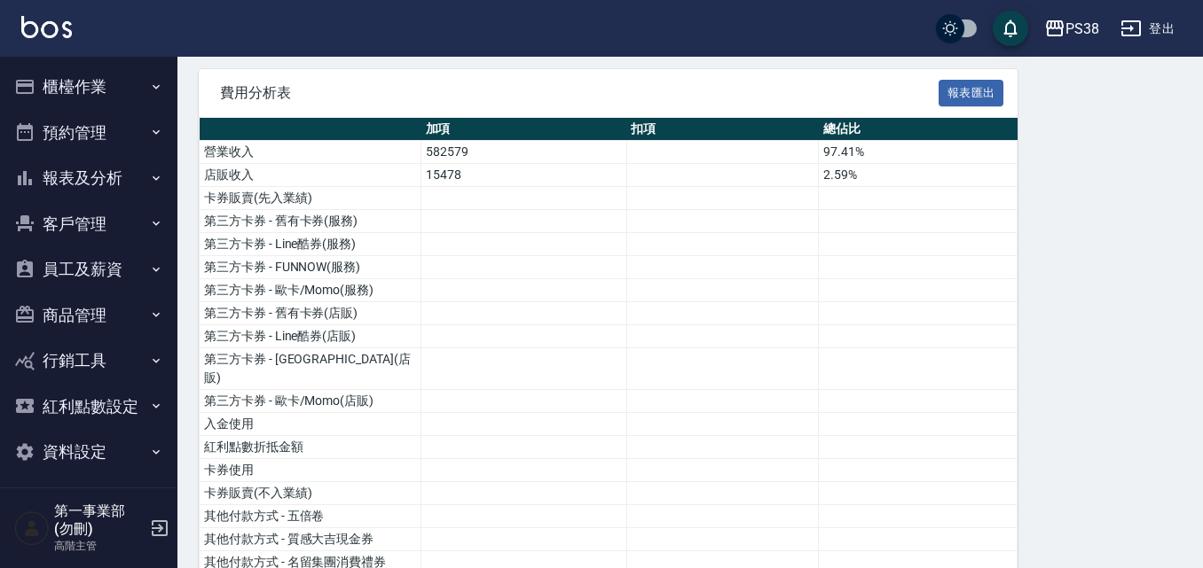
click at [474, 30] on div "PS38 登出" at bounding box center [601, 28] width 1203 height 57
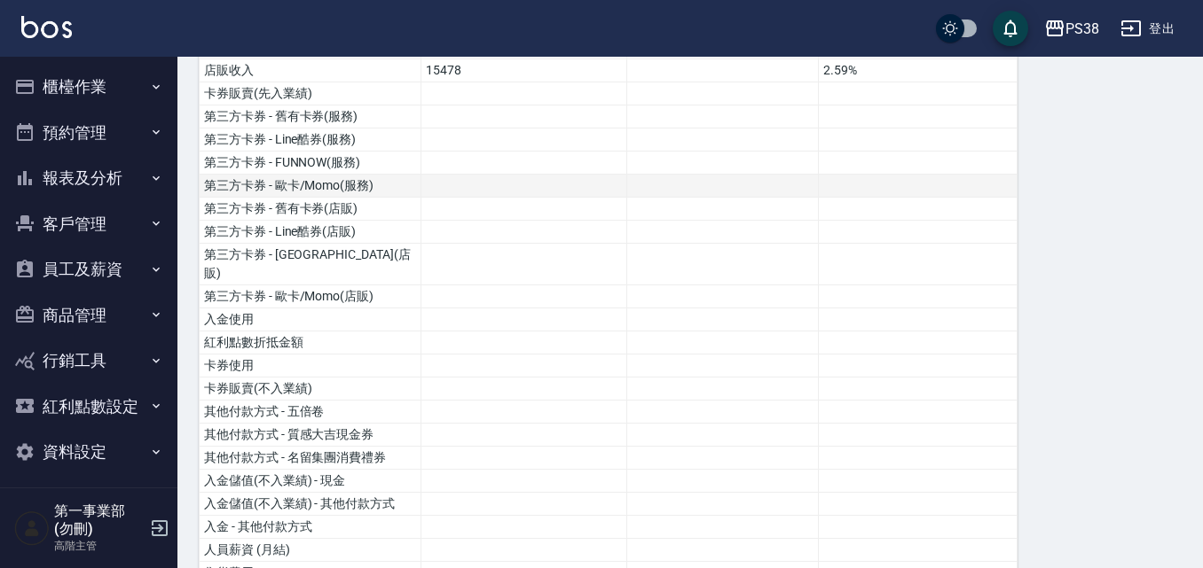
scroll to position [266, 0]
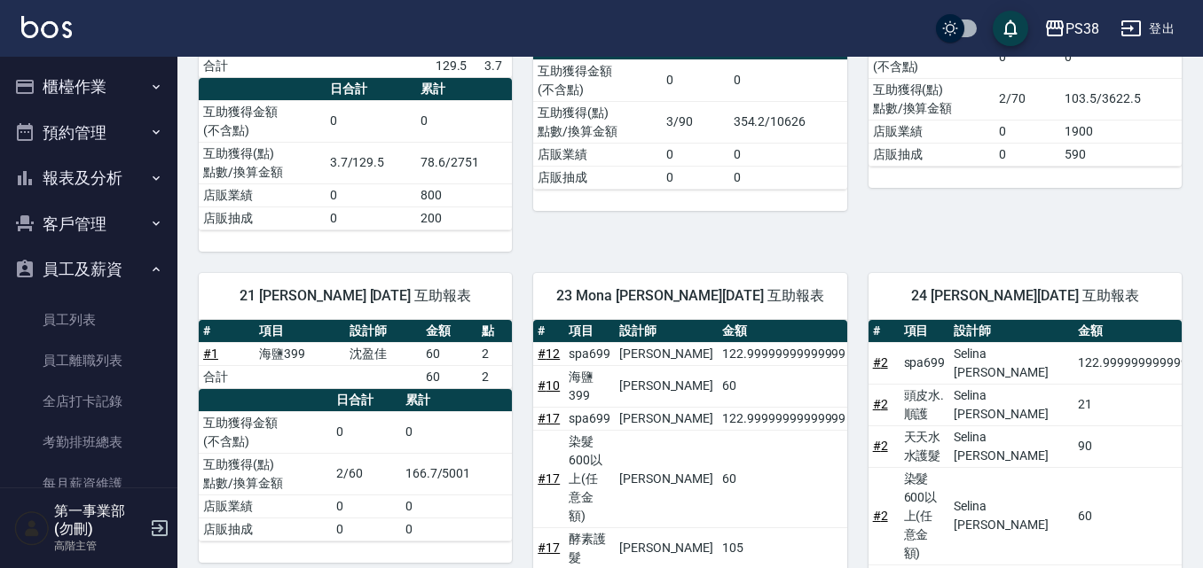
scroll to position [355, 0]
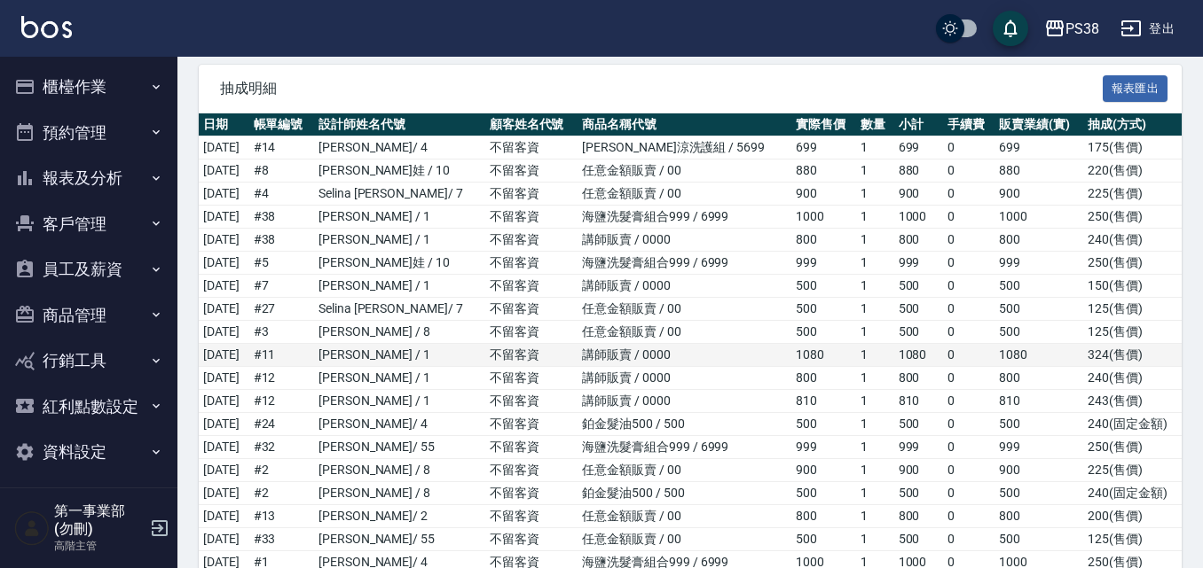
scroll to position [105, 0]
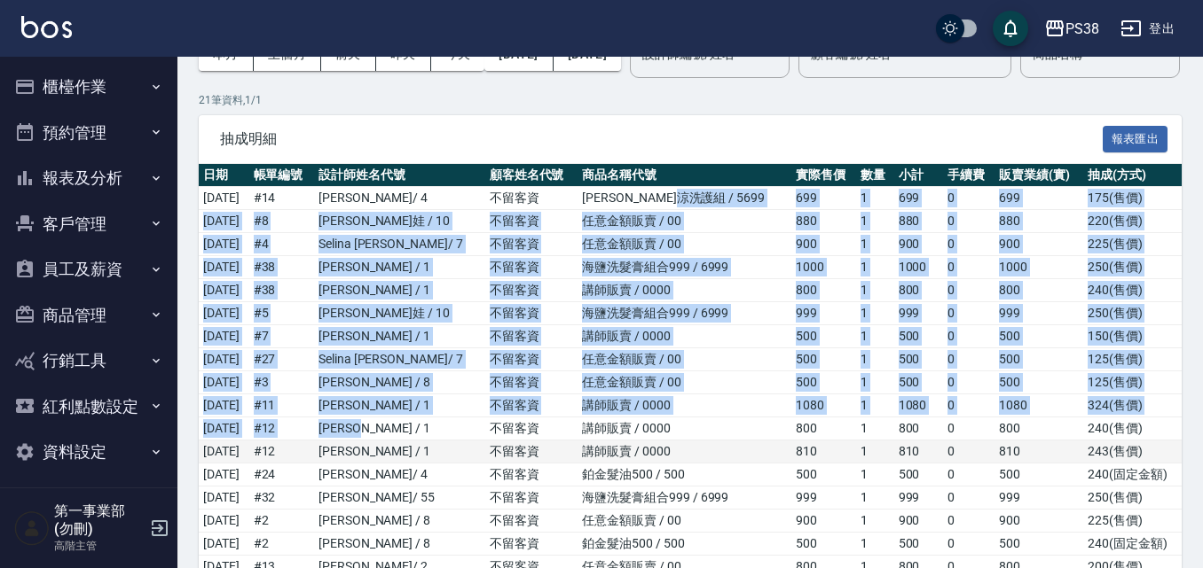
drag, startPoint x: 704, startPoint y: 250, endPoint x: 378, endPoint y: 505, distance: 413.9
click at [380, 504] on tbody "2025/08/01 # 14 Aisha 黃馨萩 / 4 不留客資 水水沁涼洗護組 / 5699 699 1 699 0 699 175 ( 售價 ) 20…" at bounding box center [690, 440] width 983 height 507
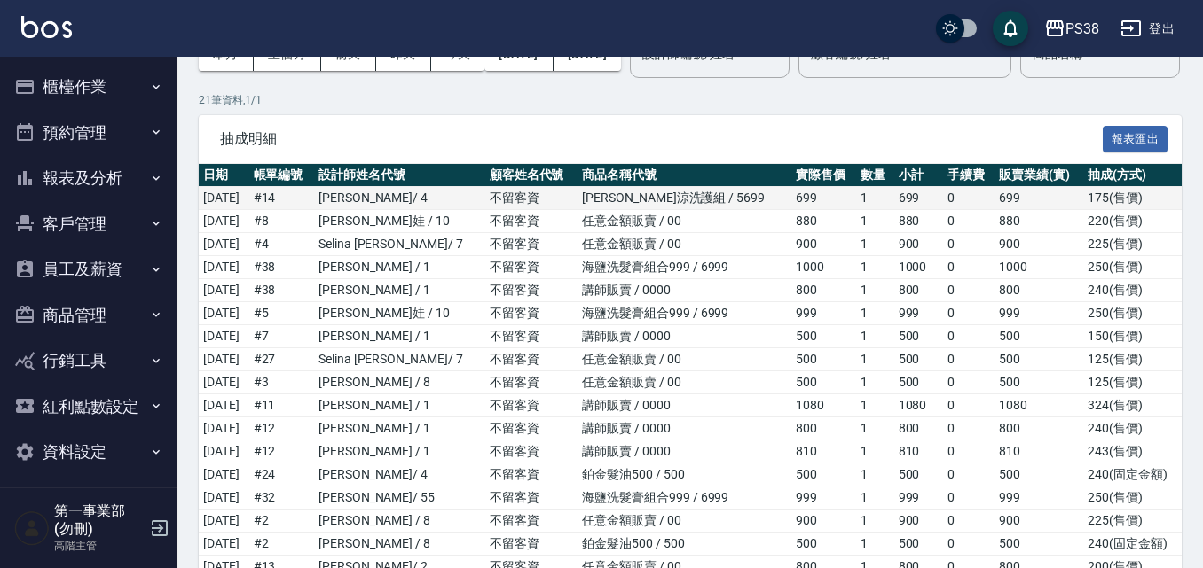
click at [314, 210] on td "# 14" at bounding box center [281, 198] width 65 height 23
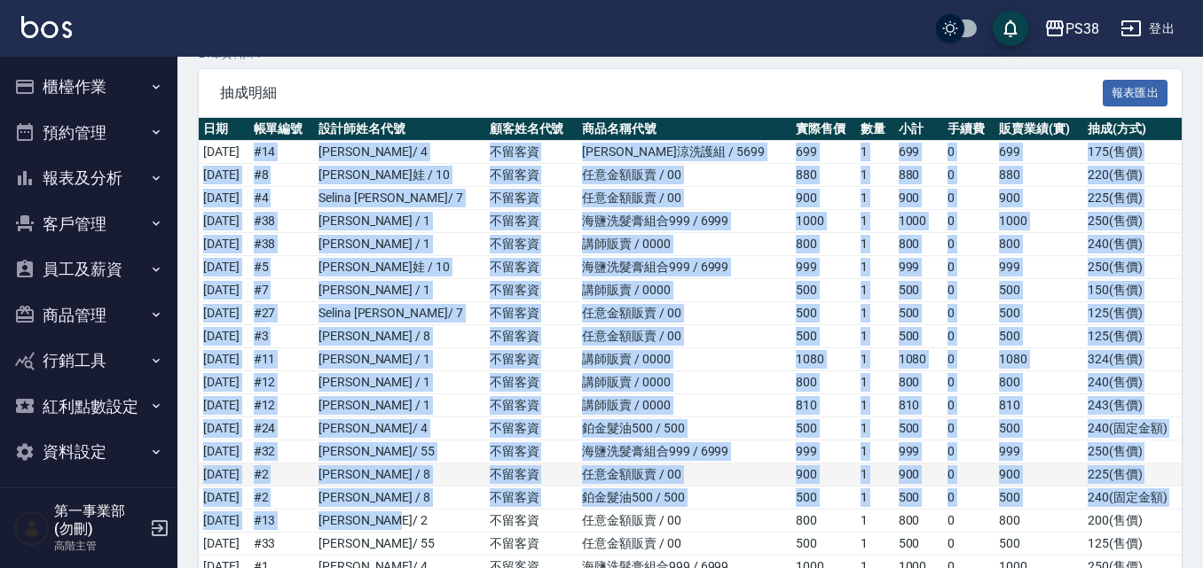
scroll to position [176, 0]
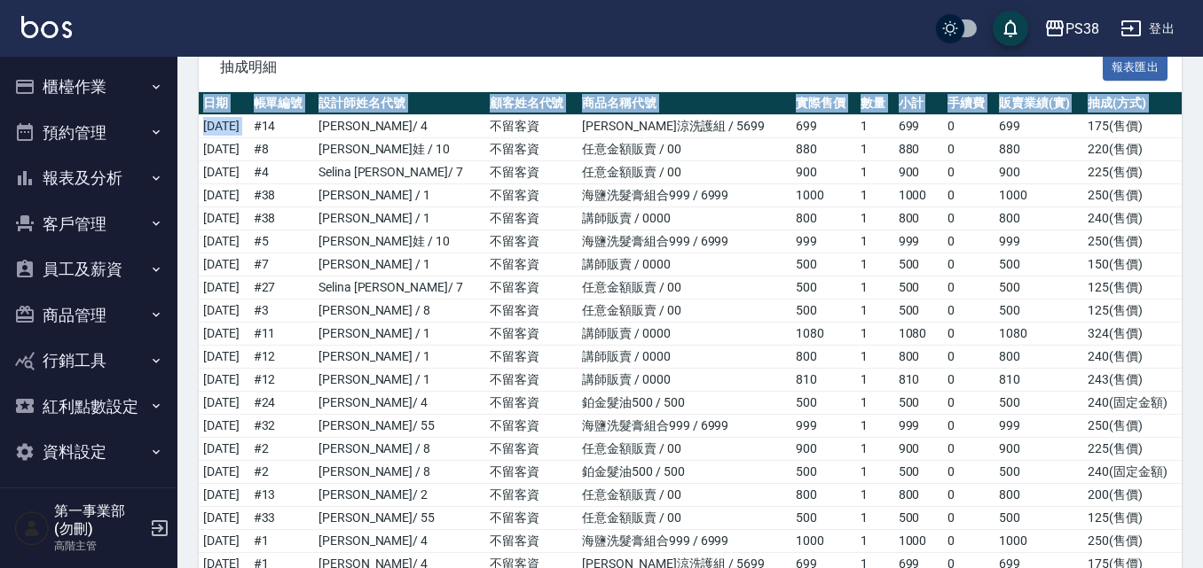
drag, startPoint x: 293, startPoint y: 254, endPoint x: 762, endPoint y: 143, distance: 482.1
click at [762, 144] on div "抽成明細 報表匯出 日期 帳單編號 設計師姓名代號 顧客姓名代號 商品名稱代號 實際售價 數量 小計 手續費 販賣業績(實) 抽成(方式) 2025/08/0…" at bounding box center [690, 364] width 983 height 642
click at [774, 76] on span "抽成明細" at bounding box center [661, 68] width 882 height 18
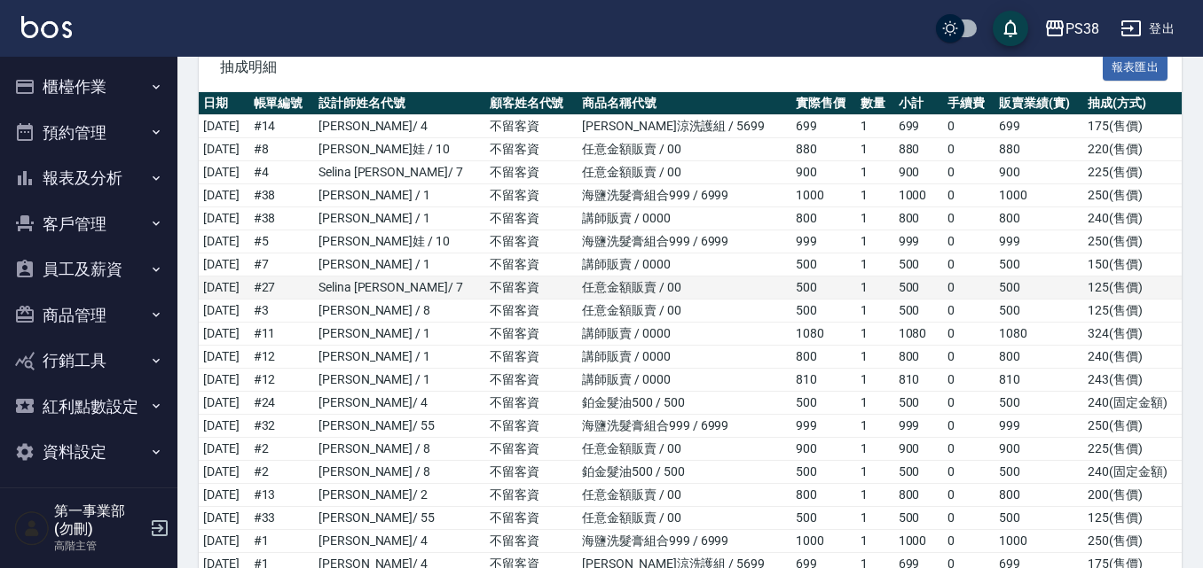
scroll to position [265, 0]
